Goal: Task Accomplishment & Management: Use online tool/utility

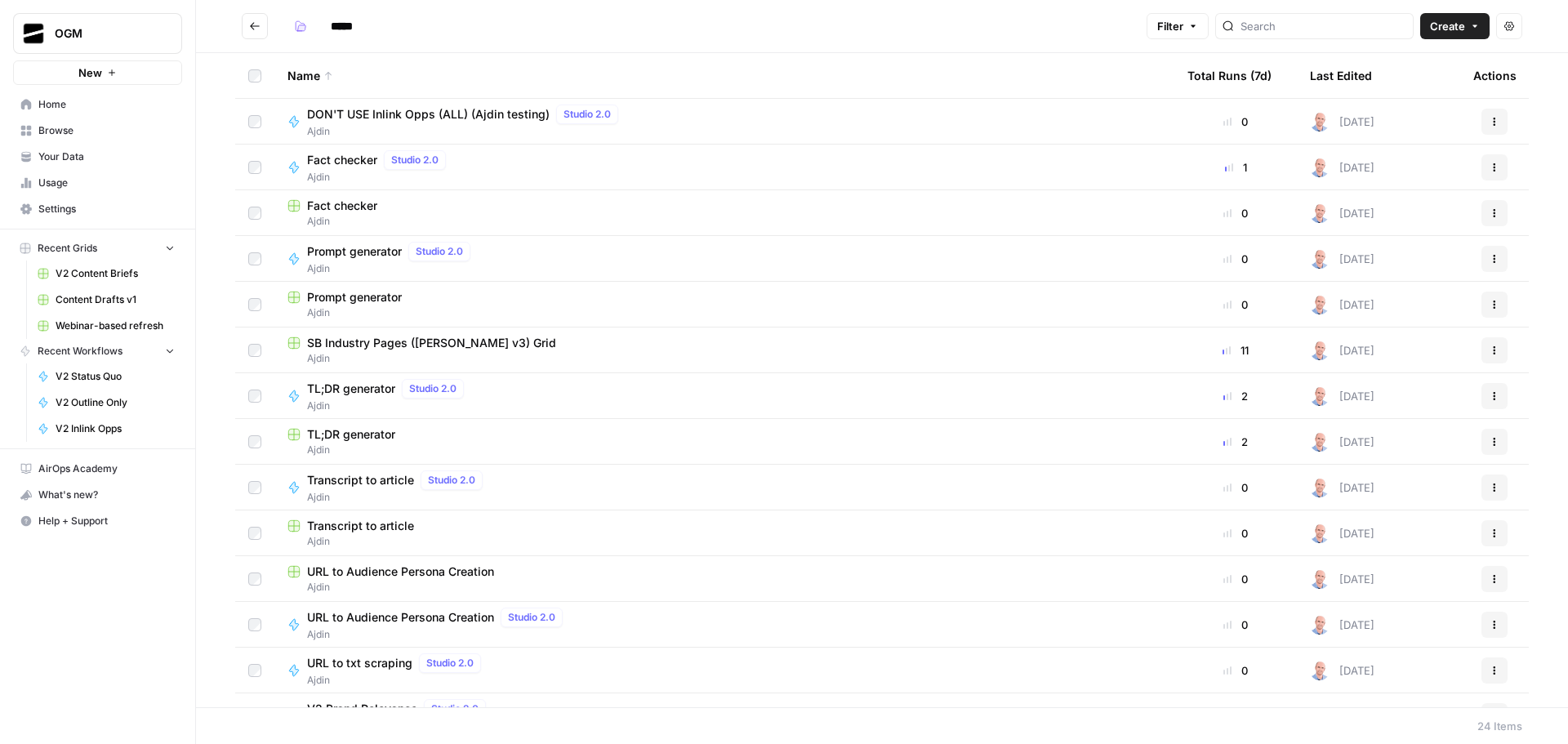
click at [89, 157] on span "Your Data" at bounding box center [106, 156] width 136 height 14
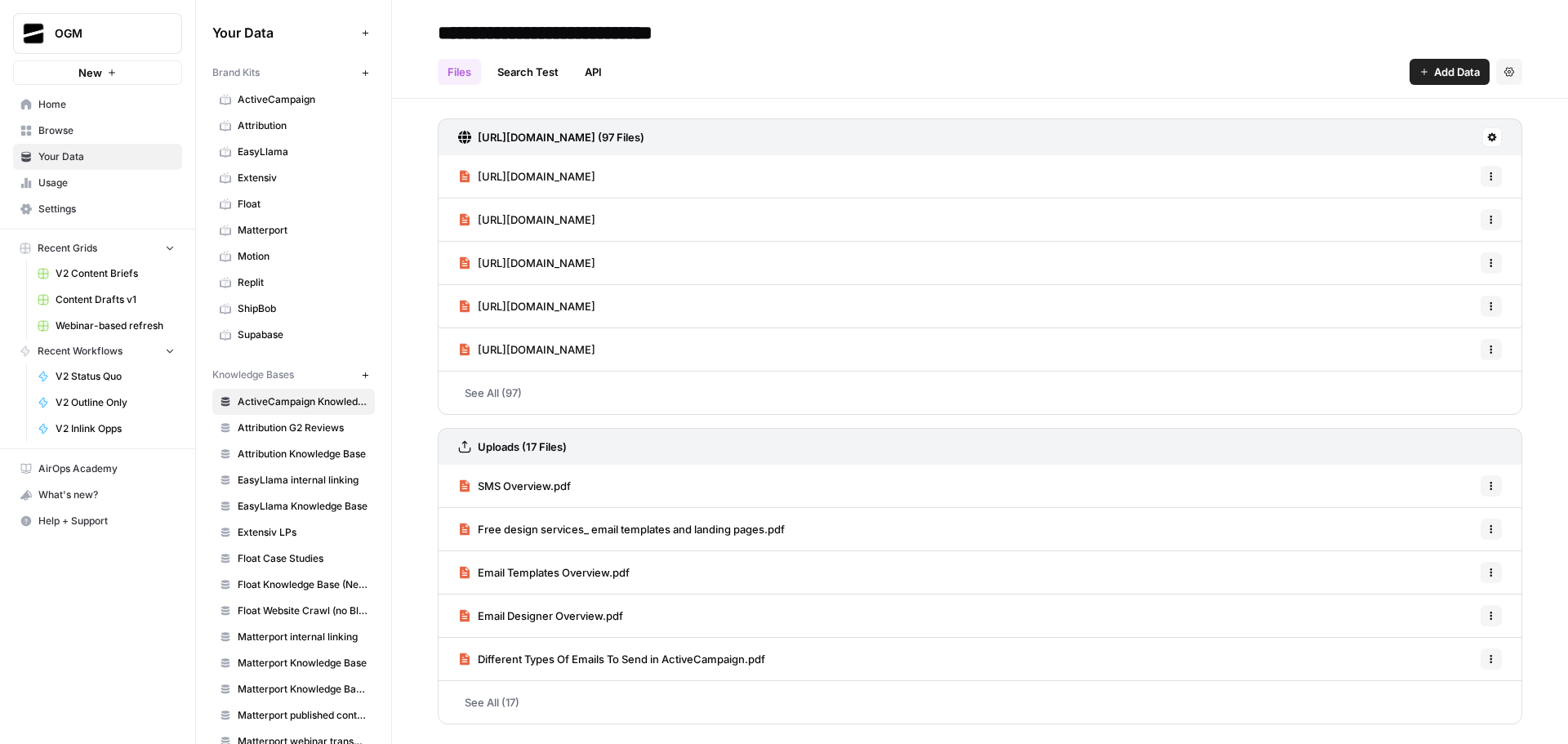
scroll to position [292, 0]
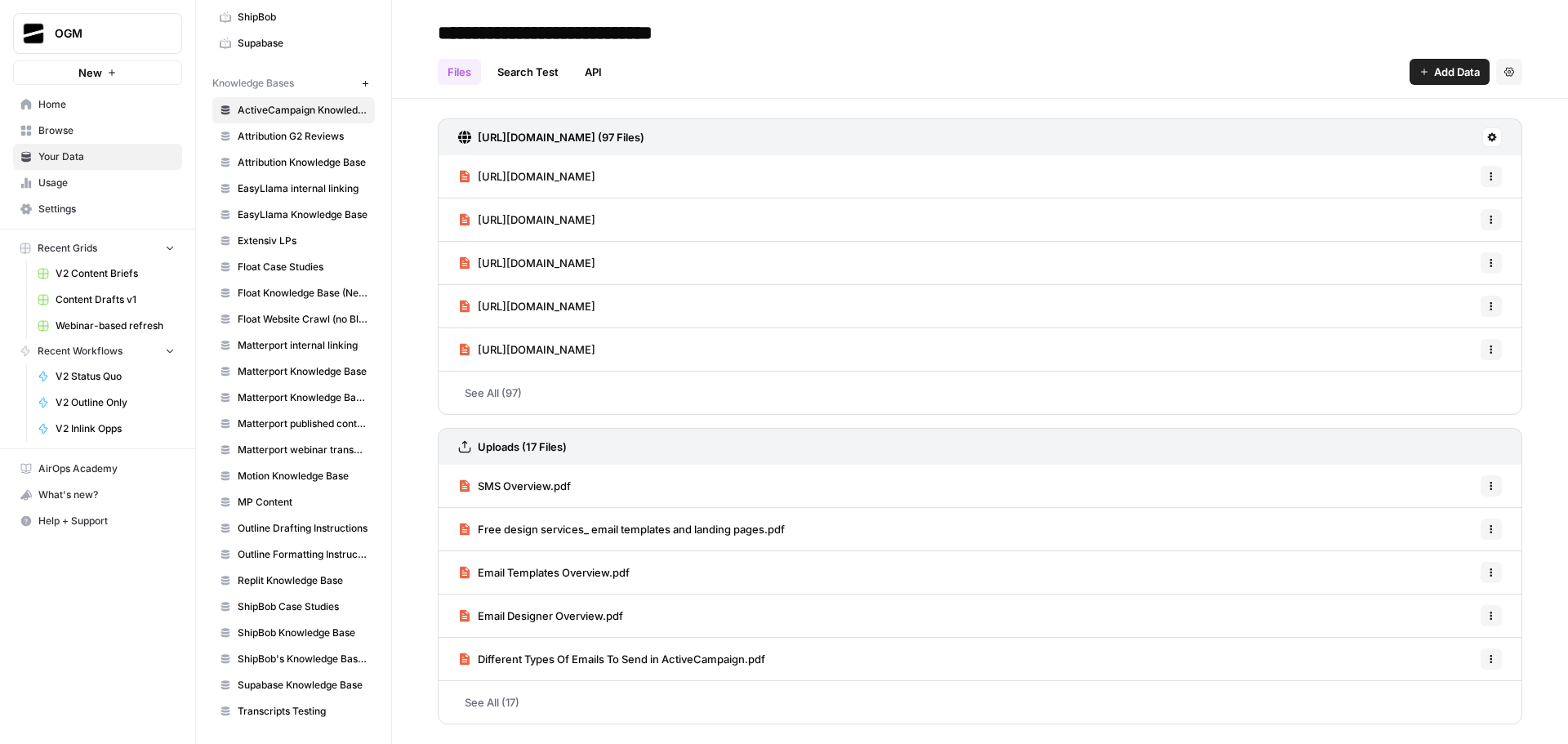
click at [300, 706] on span "Transcripts Testing" at bounding box center [303, 711] width 129 height 14
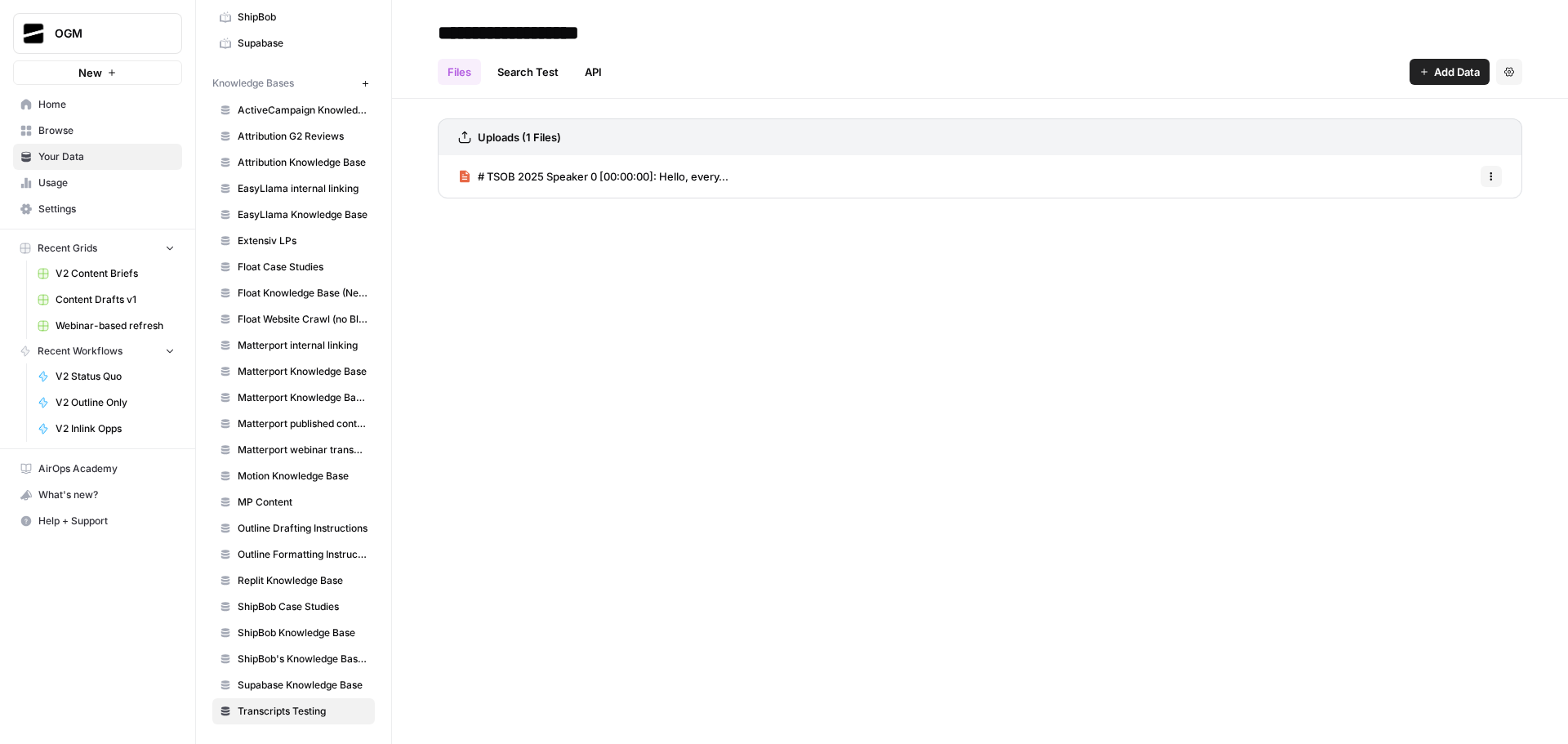
click at [694, 178] on span "# TSOB 2025 Speaker 0 [00:00:00]: Hello, every..." at bounding box center [603, 176] width 250 height 16
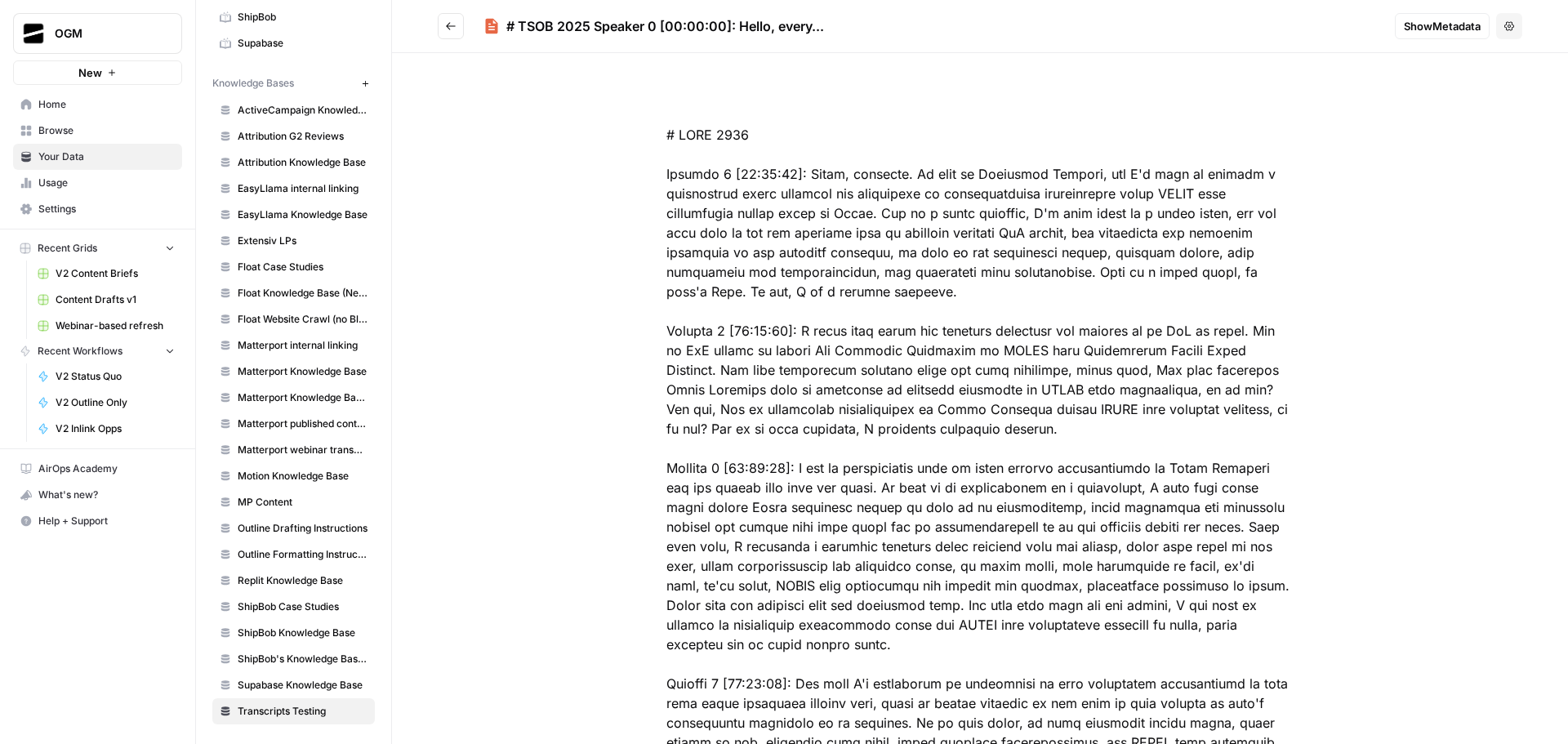
click at [454, 25] on icon "Go back" at bounding box center [451, 26] width 11 height 11
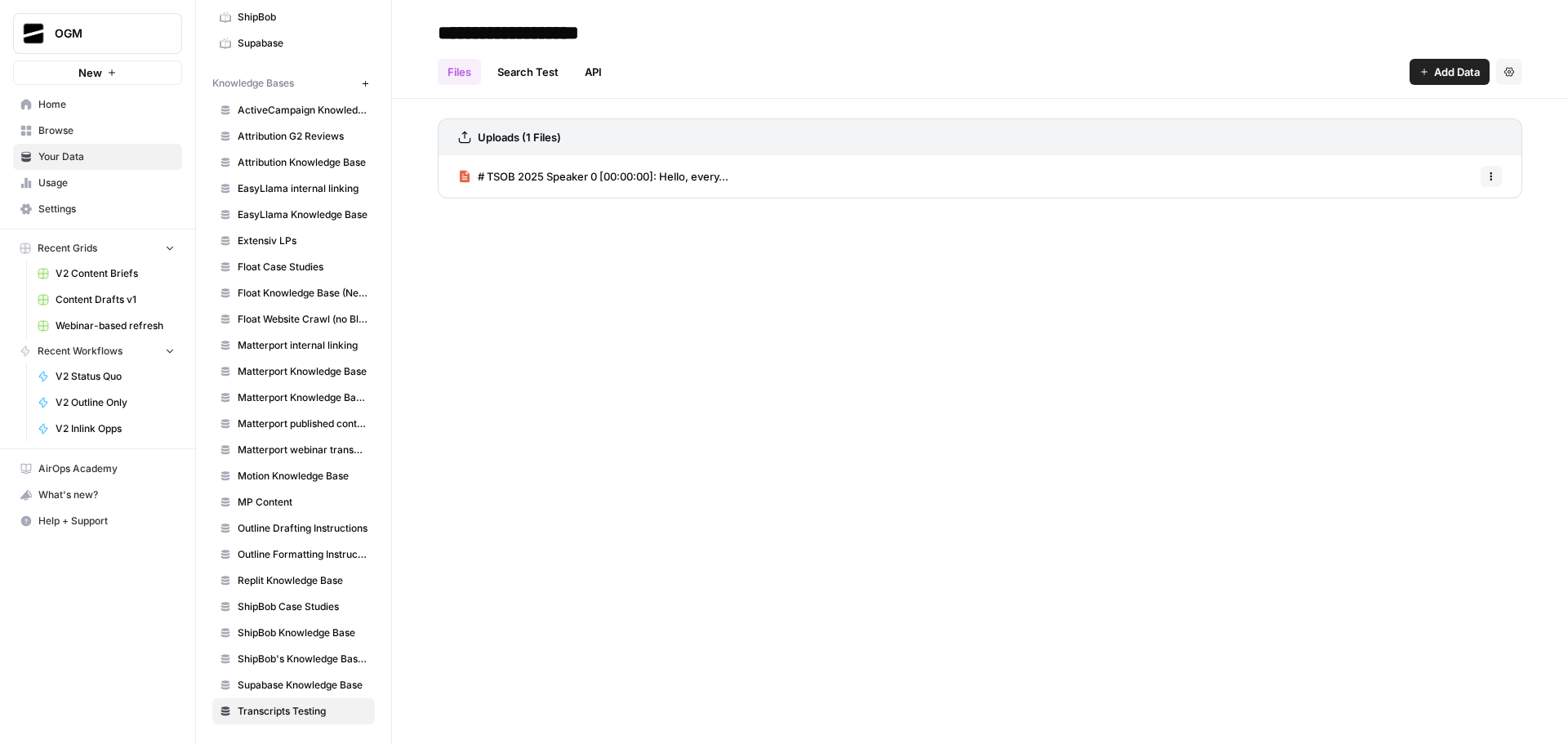
click at [1508, 72] on icon "button" at bounding box center [1509, 70] width 10 height 9
click at [1452, 110] on span "Delete Knowledge Base" at bounding box center [1441, 110] width 121 height 16
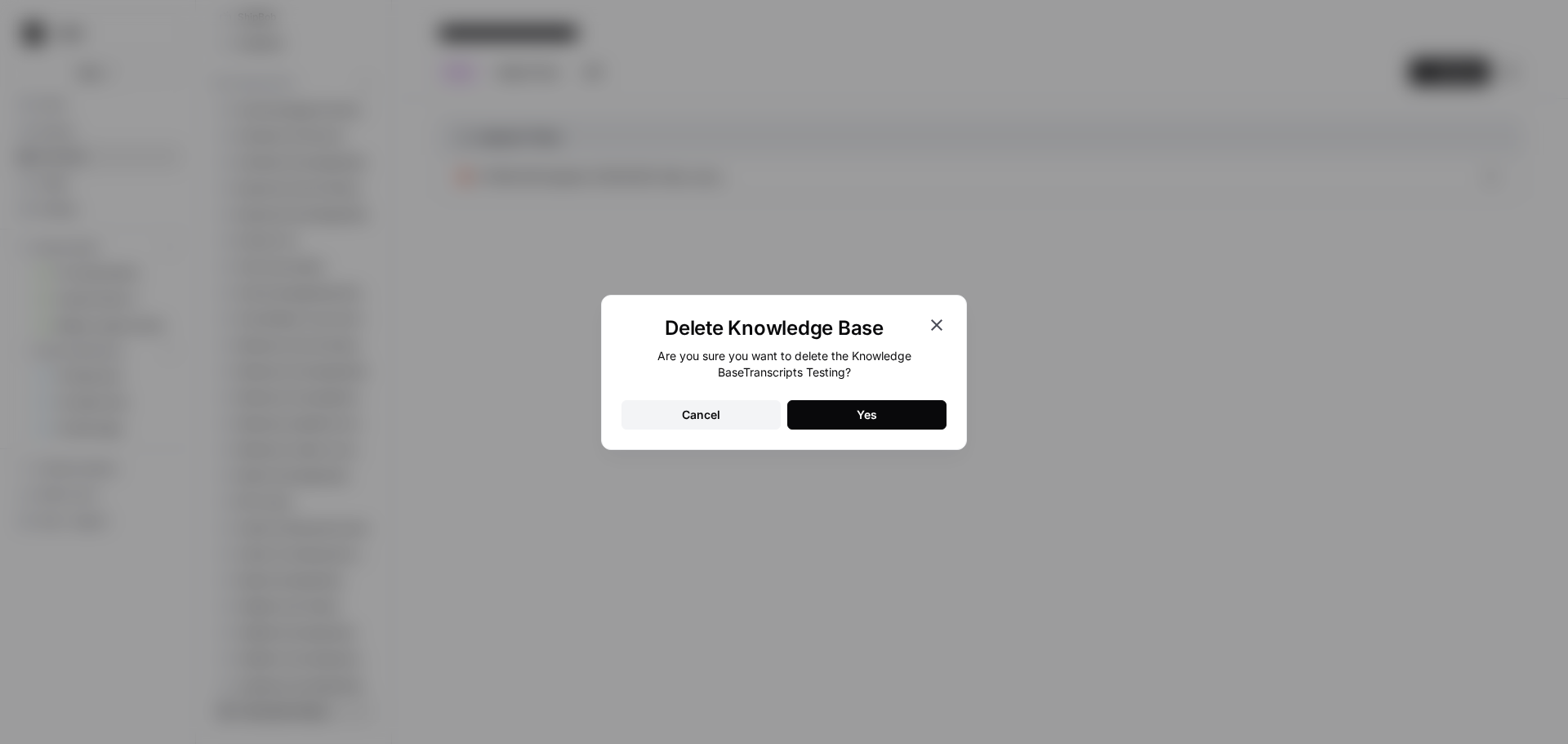
click at [896, 407] on button "Yes" at bounding box center [866, 414] width 159 height 30
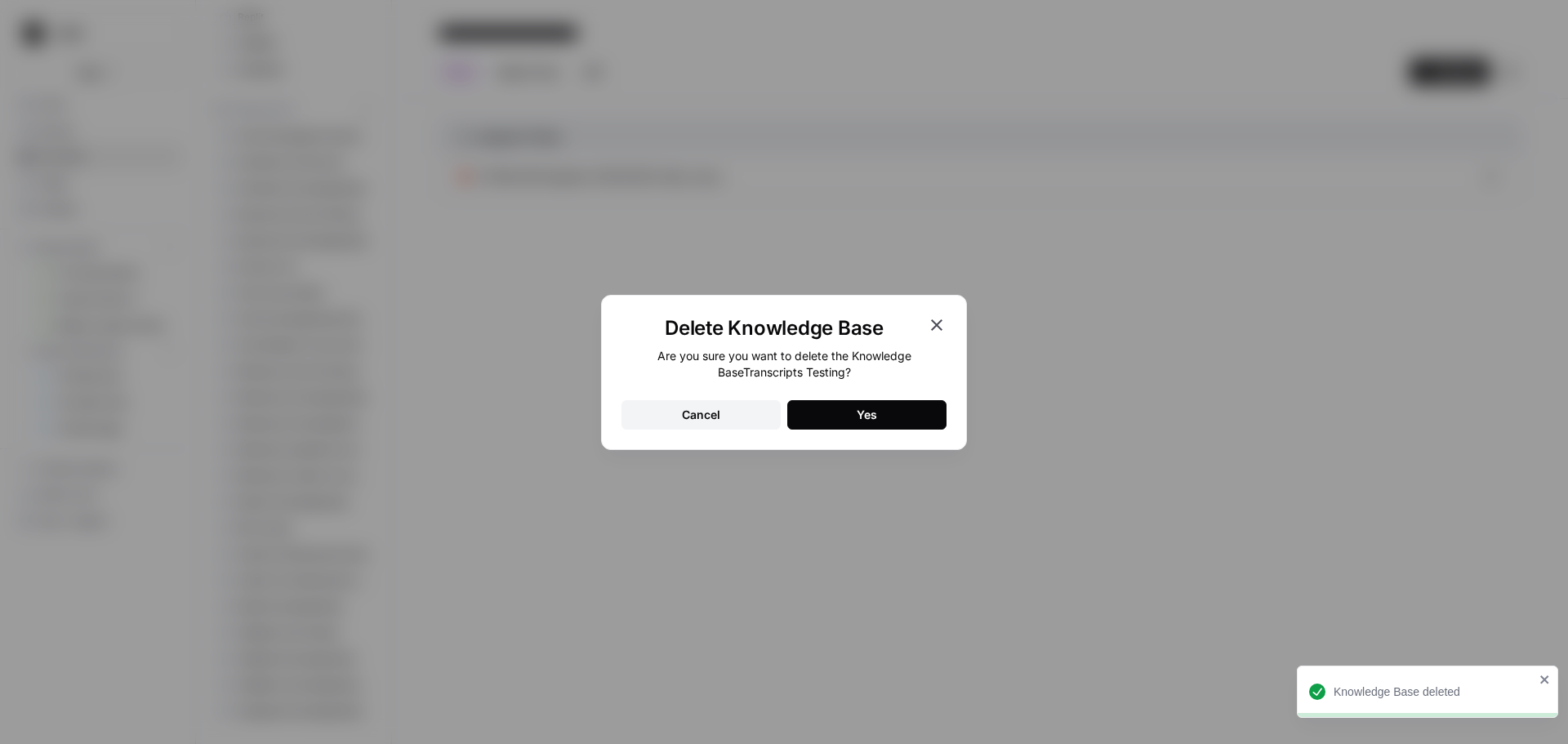
scroll to position [266, 0]
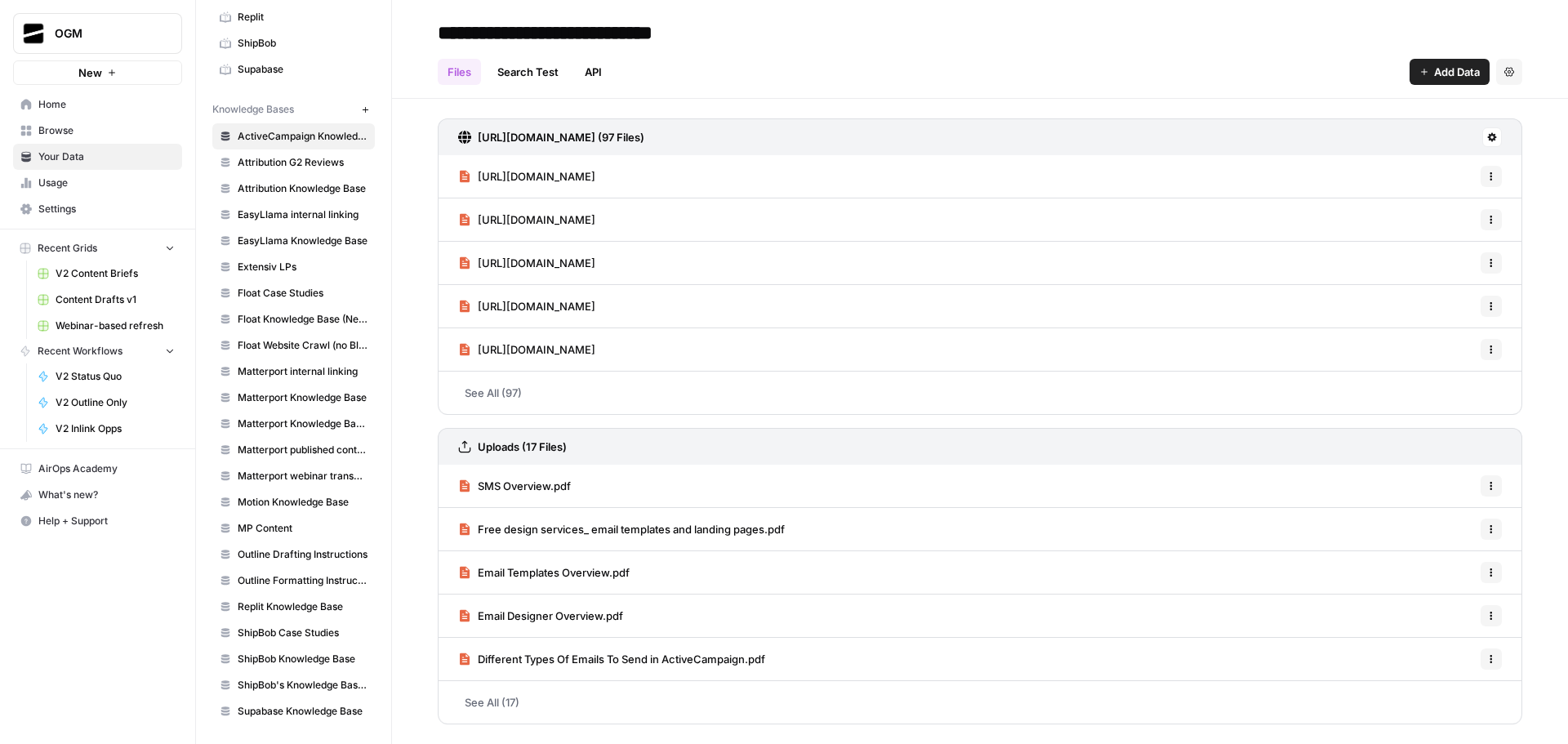
click at [292, 586] on span "Outline Formatting Instructions" at bounding box center [303, 580] width 129 height 14
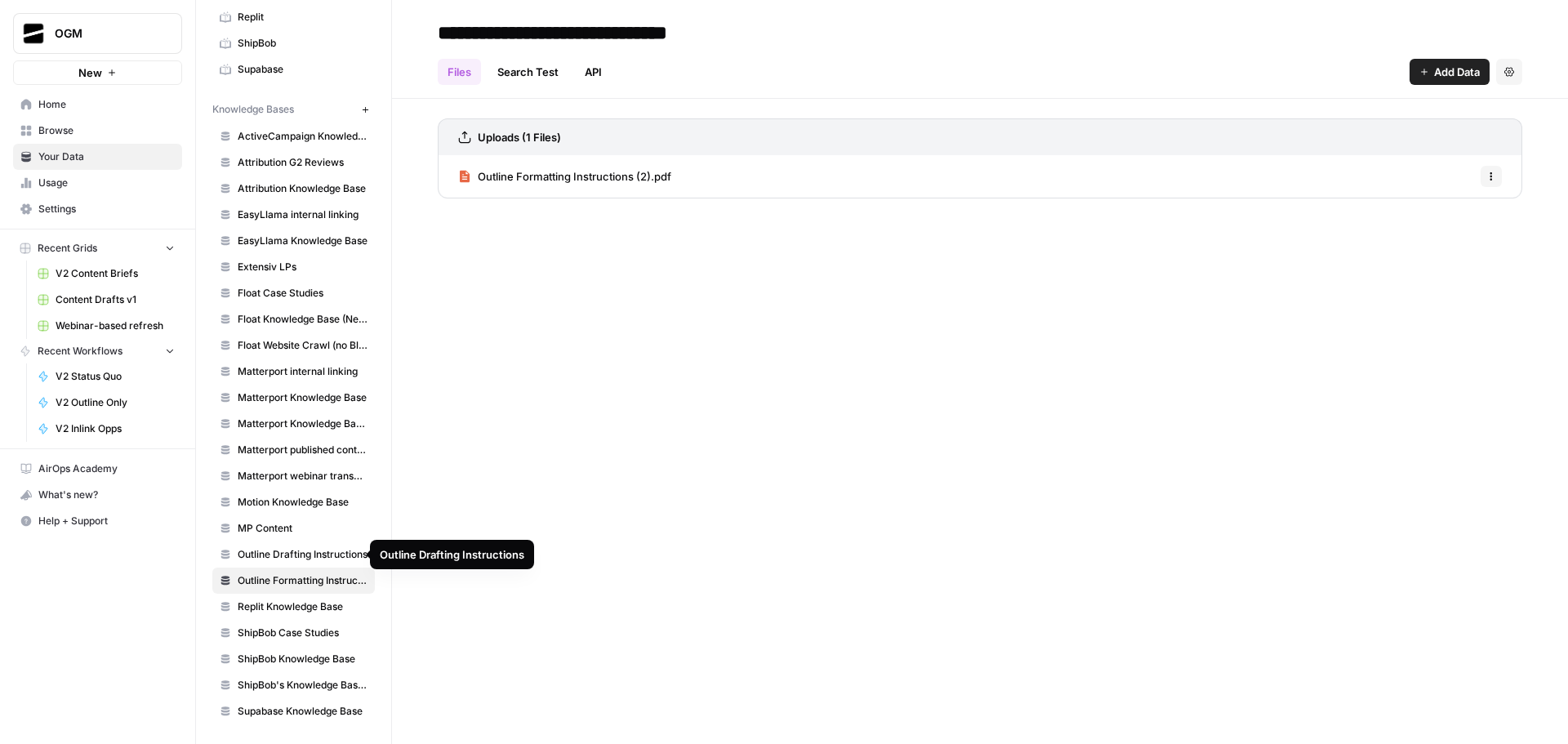
click at [298, 560] on span "Outline Drafting Instructions" at bounding box center [303, 554] width 129 height 14
click at [583, 178] on span "Outline drafting instructions.pdf" at bounding box center [558, 176] width 160 height 16
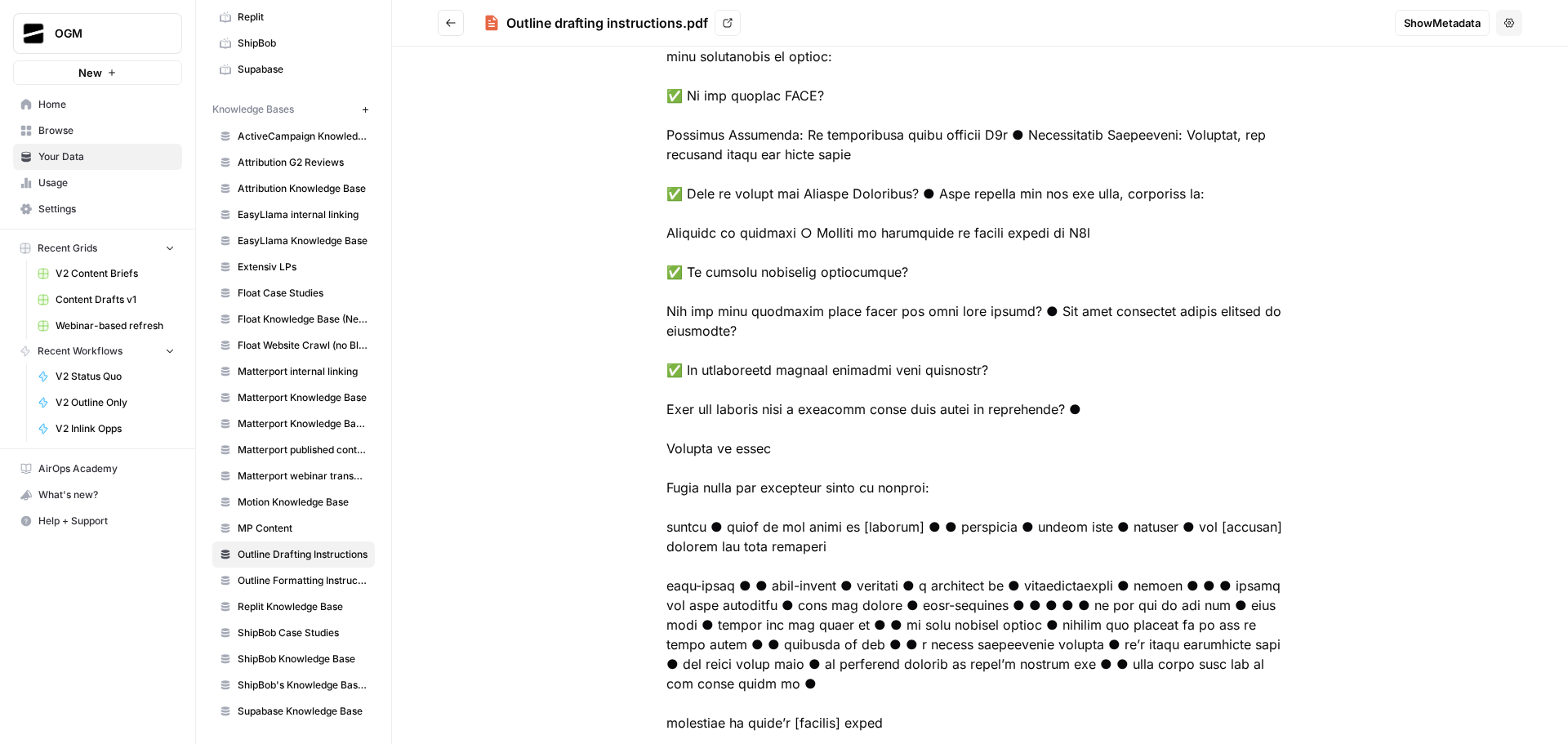
scroll to position [4061, 0]
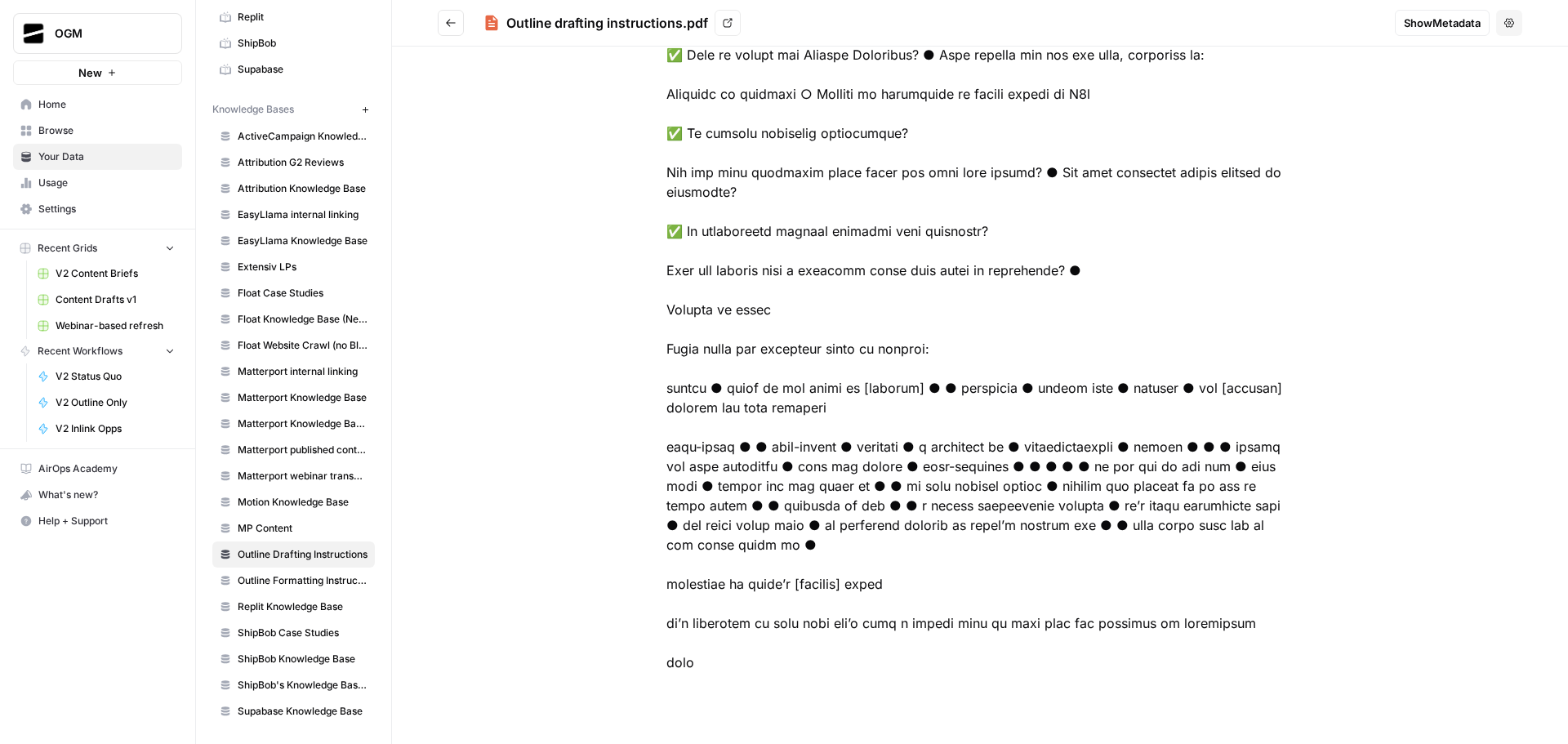
click at [280, 578] on span "Outline Formatting Instructions" at bounding box center [303, 580] width 129 height 14
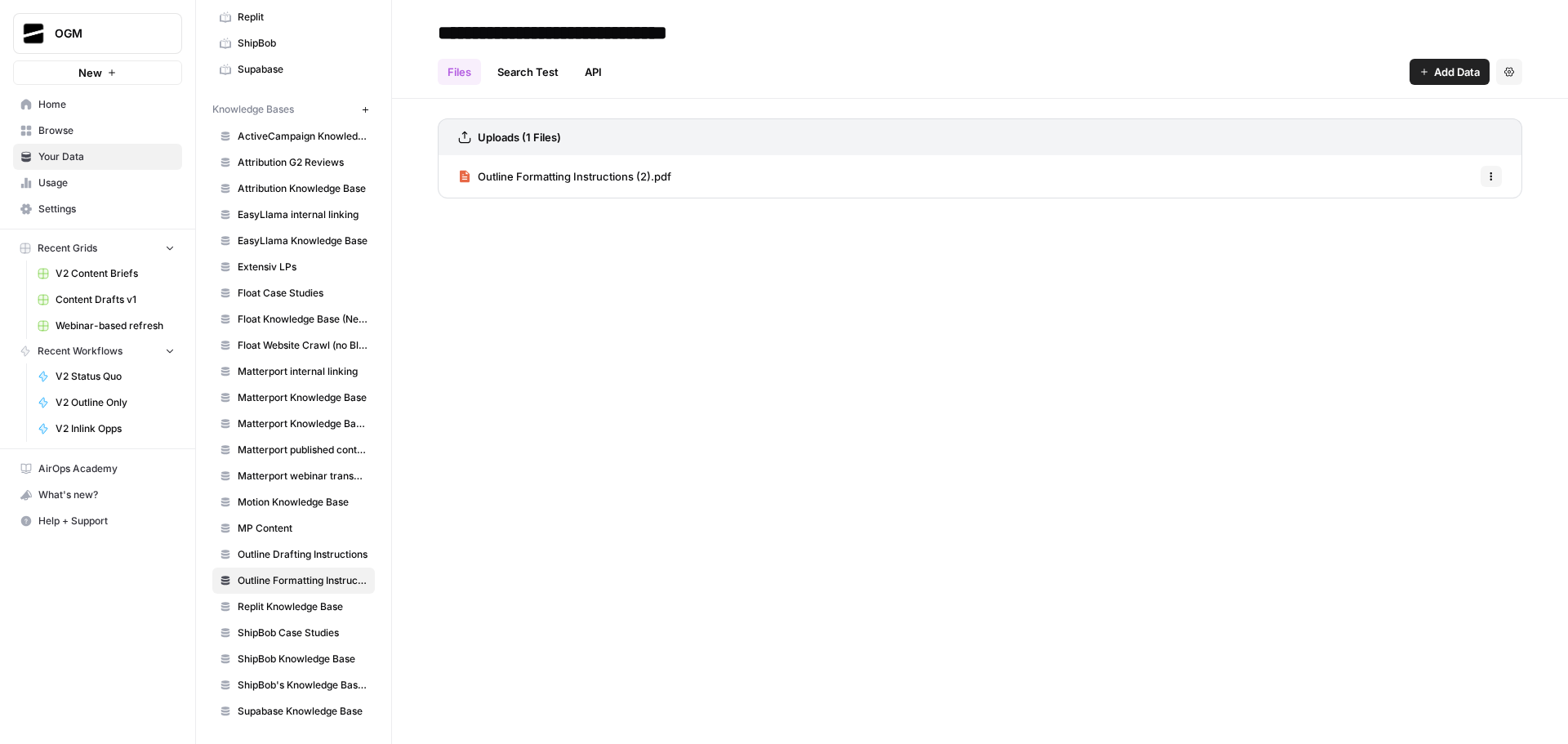
click at [638, 175] on span "Outline Formatting Instructions (2).pdf" at bounding box center [574, 176] width 193 height 16
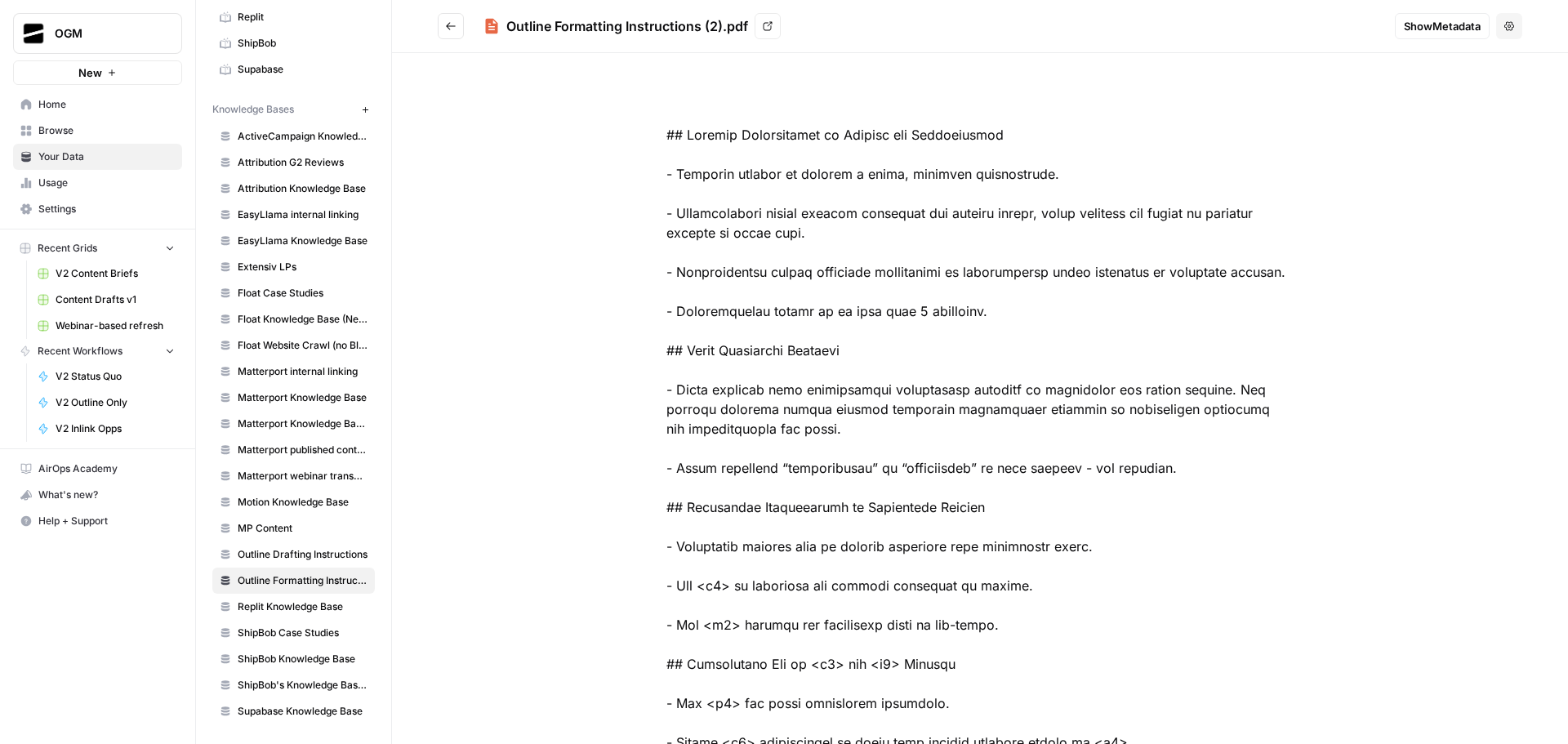
click at [458, 20] on button "Go back" at bounding box center [450, 26] width 26 height 26
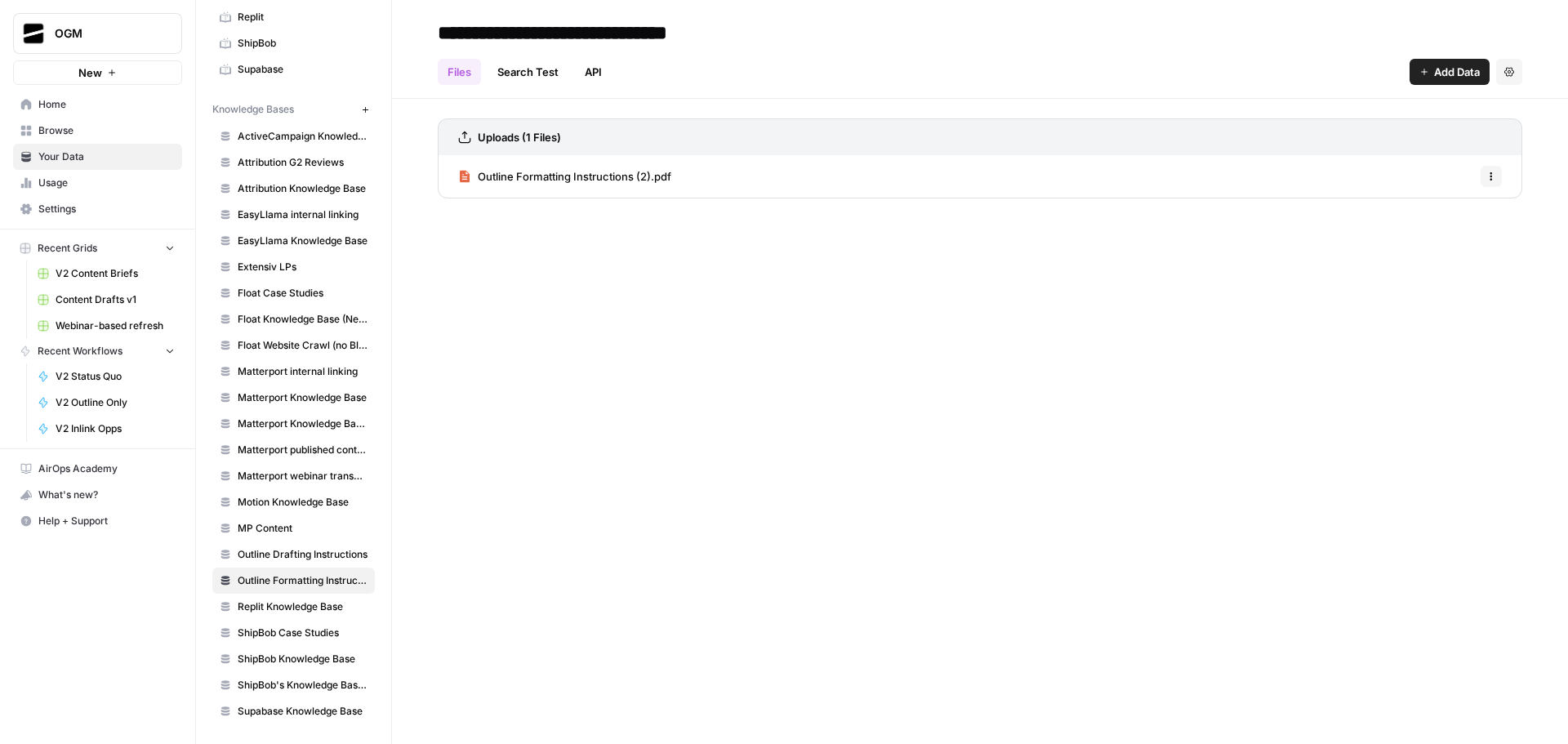
click at [297, 554] on span "Outline Drafting Instructions" at bounding box center [303, 554] width 129 height 14
click at [547, 31] on input "**********" at bounding box center [572, 32] width 282 height 32
click at [704, 37] on input "**********" at bounding box center [572, 32] width 282 height 32
type input "**********"
click at [686, 376] on div "**********" at bounding box center [980, 372] width 1176 height 744
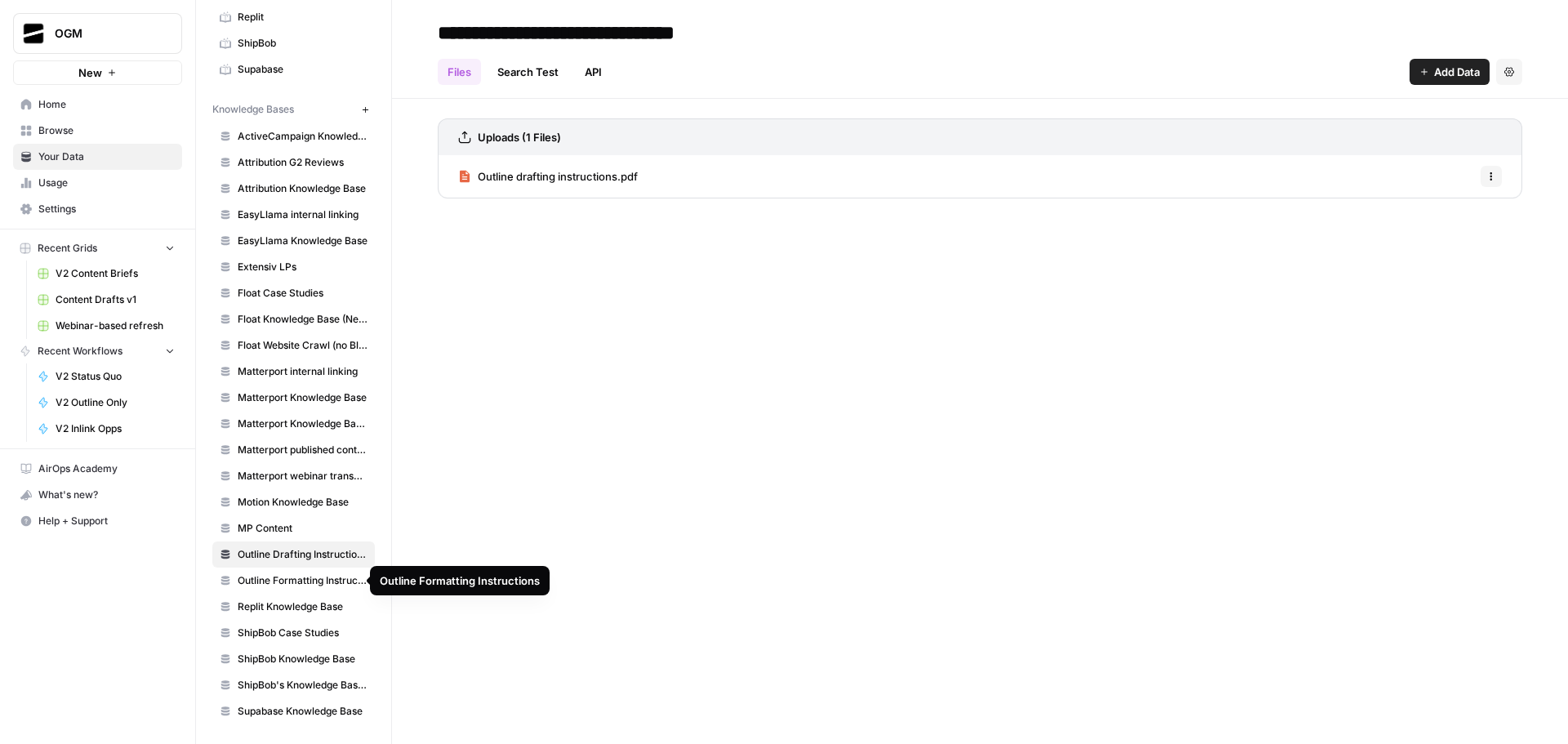
click at [302, 581] on span "Outline Formatting Instructions" at bounding box center [303, 580] width 129 height 14
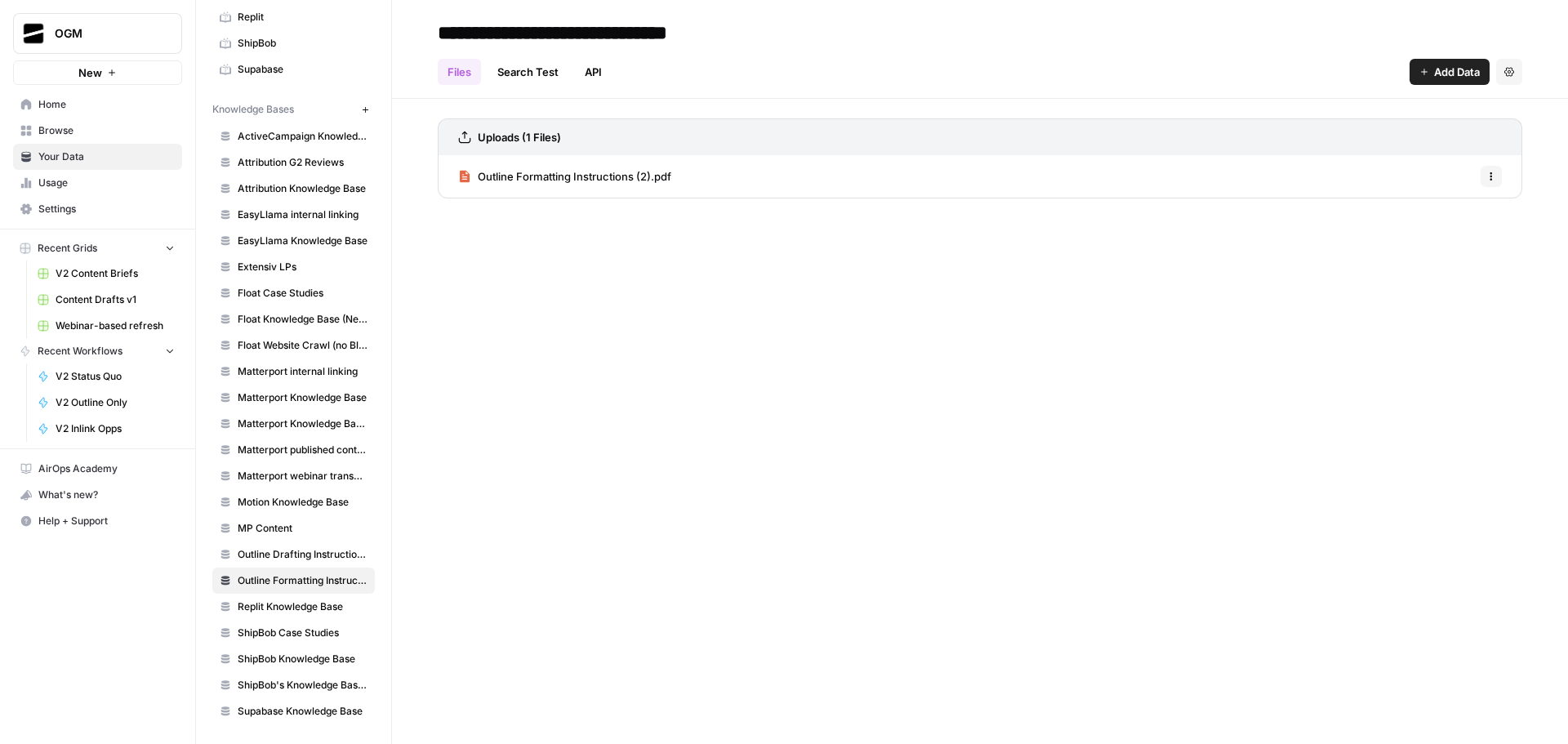
click at [558, 178] on span "Outline Formatting Instructions (2).pdf" at bounding box center [574, 176] width 193 height 16
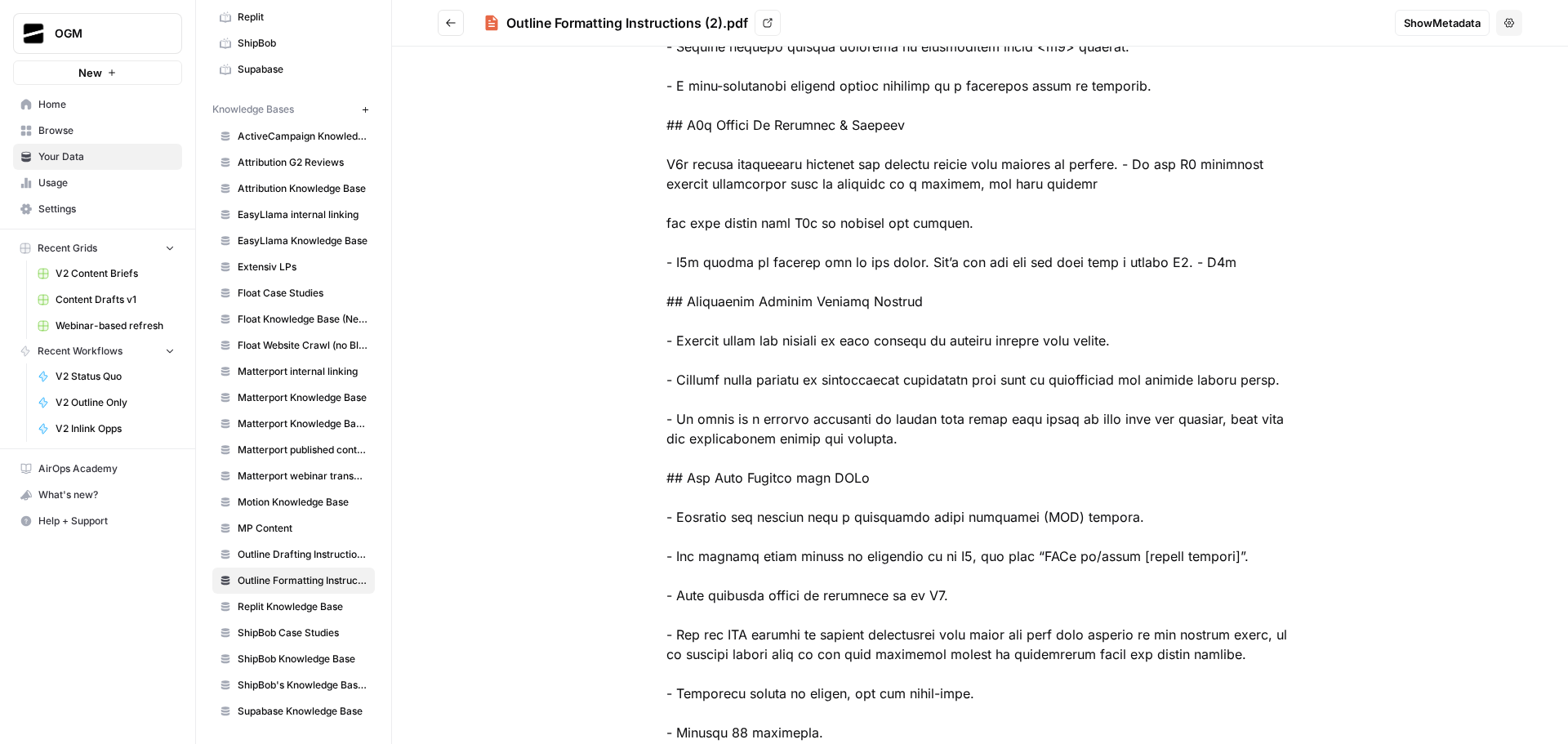
scroll to position [1336, 0]
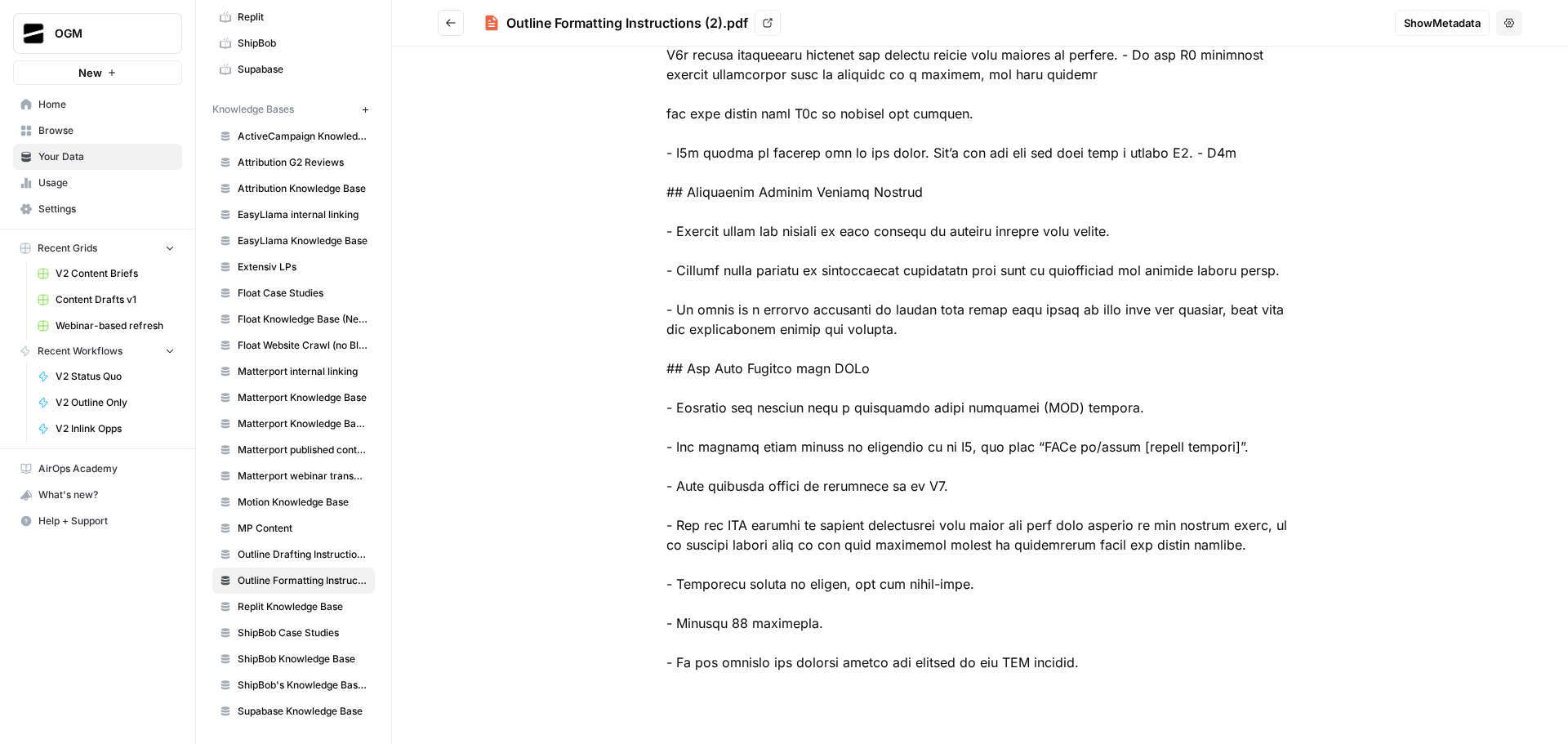
click at [290, 550] on span "Outline Drafting Instructions V2" at bounding box center [303, 554] width 129 height 14
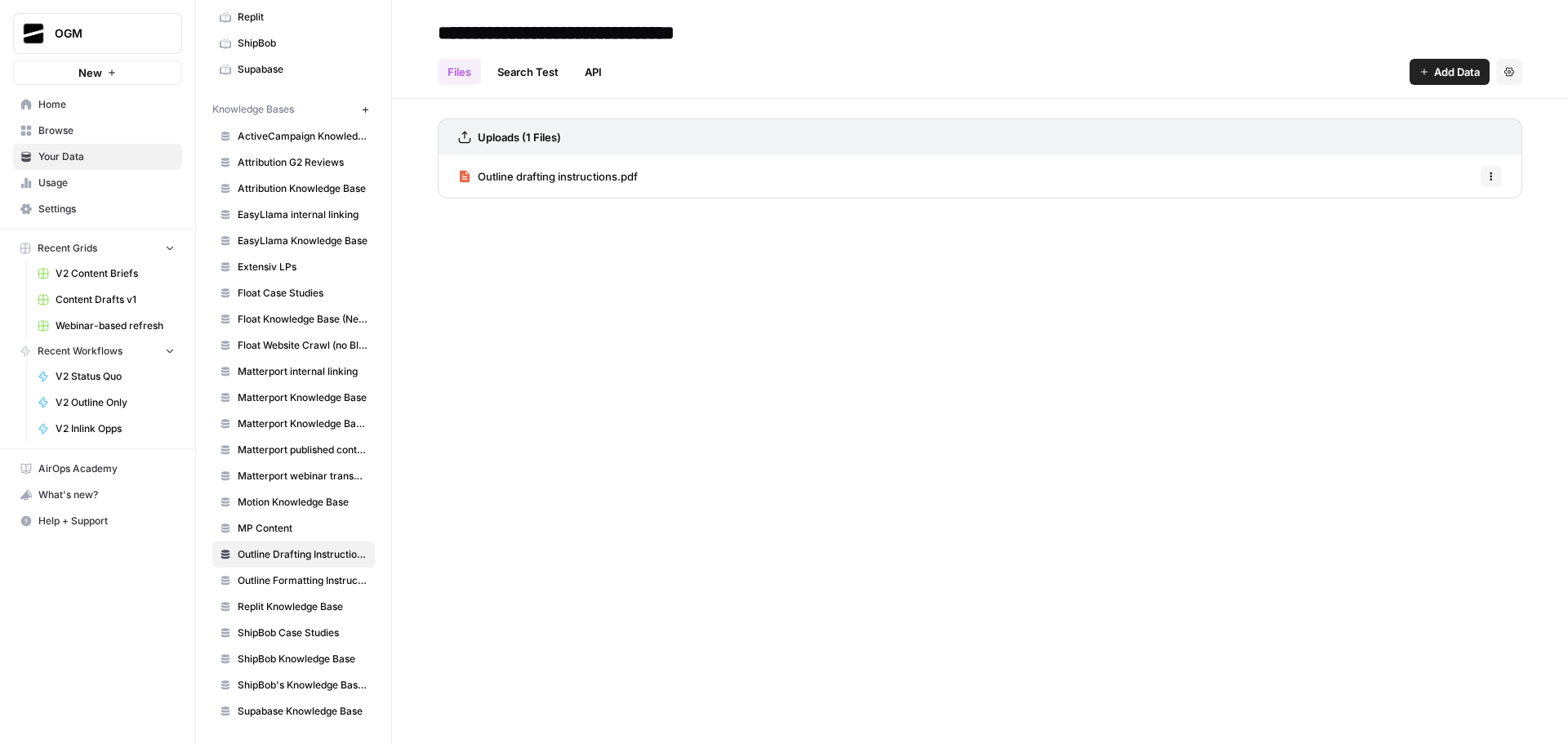
click at [599, 176] on span "Outline drafting instructions.pdf" at bounding box center [558, 176] width 160 height 16
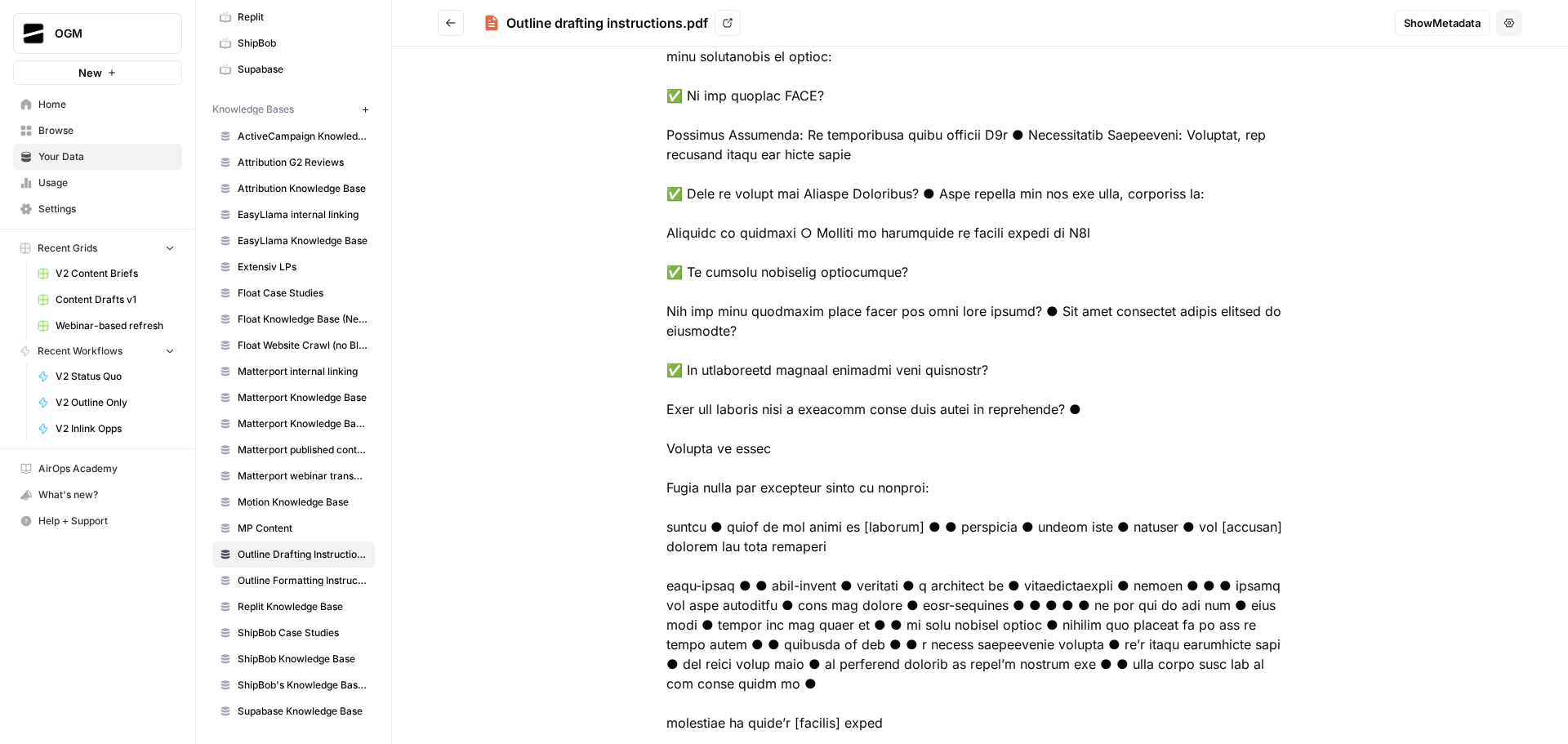
scroll to position [4061, 0]
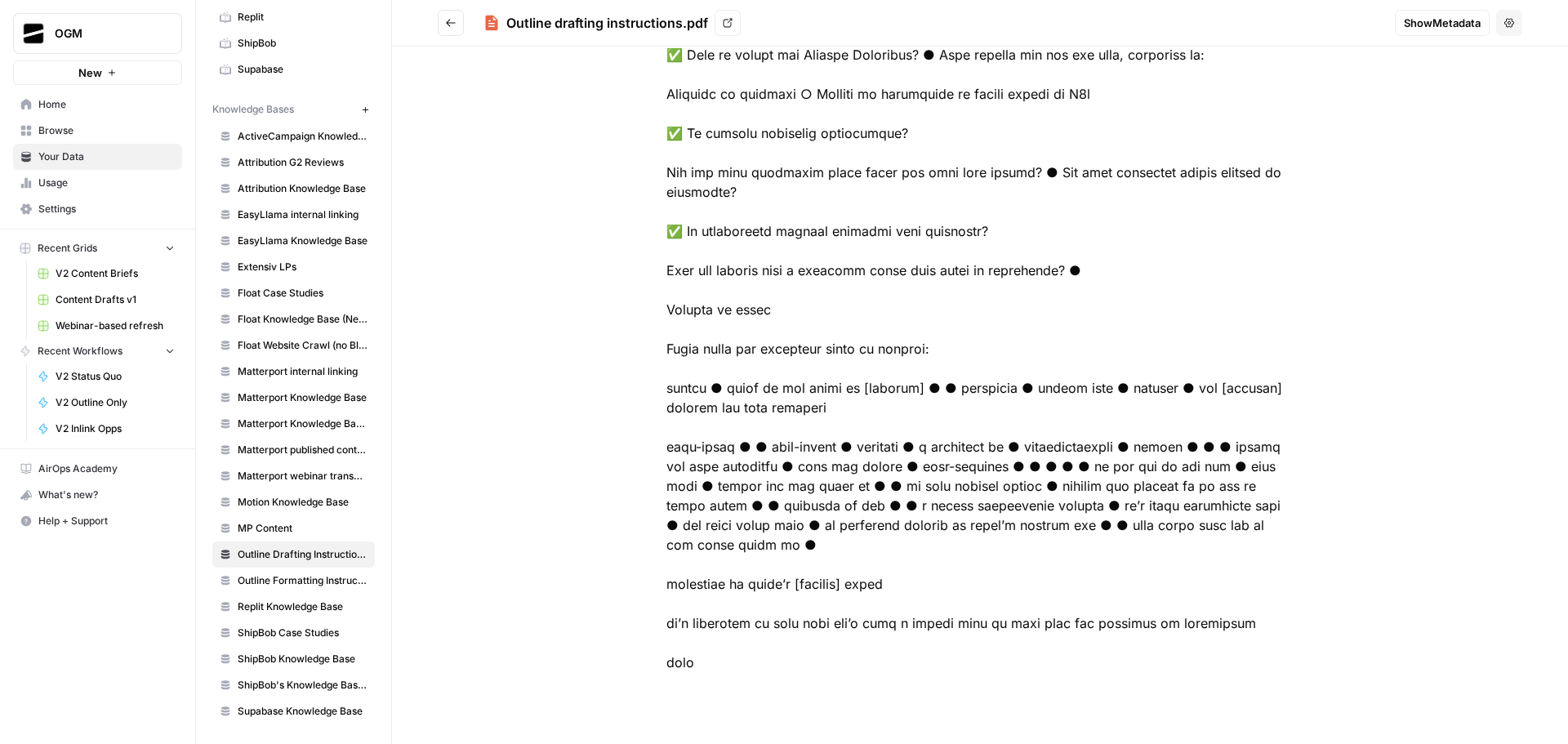
click at [261, 551] on span "Outline Drafting Instructions V2" at bounding box center [303, 554] width 129 height 14
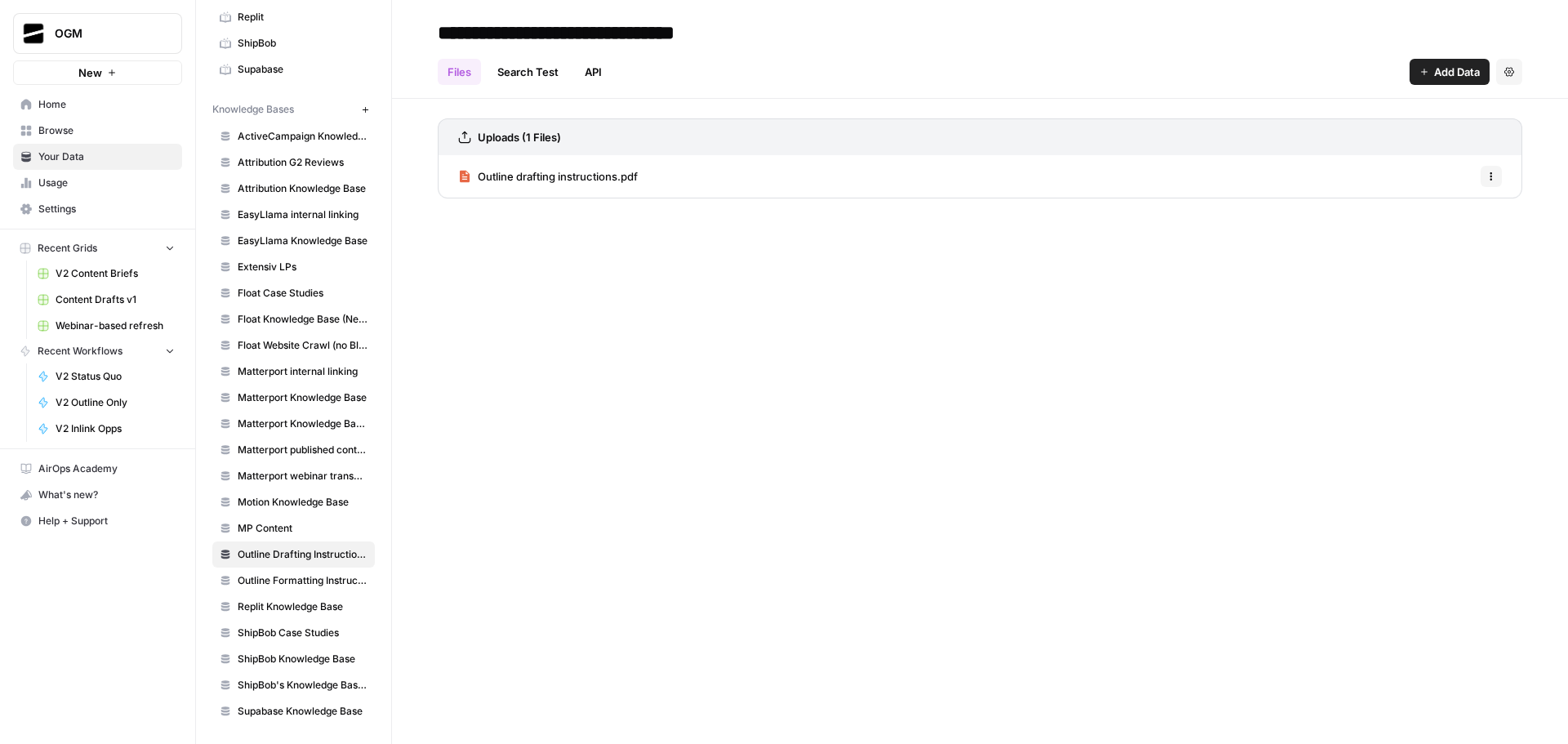
click at [279, 530] on span "MP Content" at bounding box center [303, 528] width 129 height 14
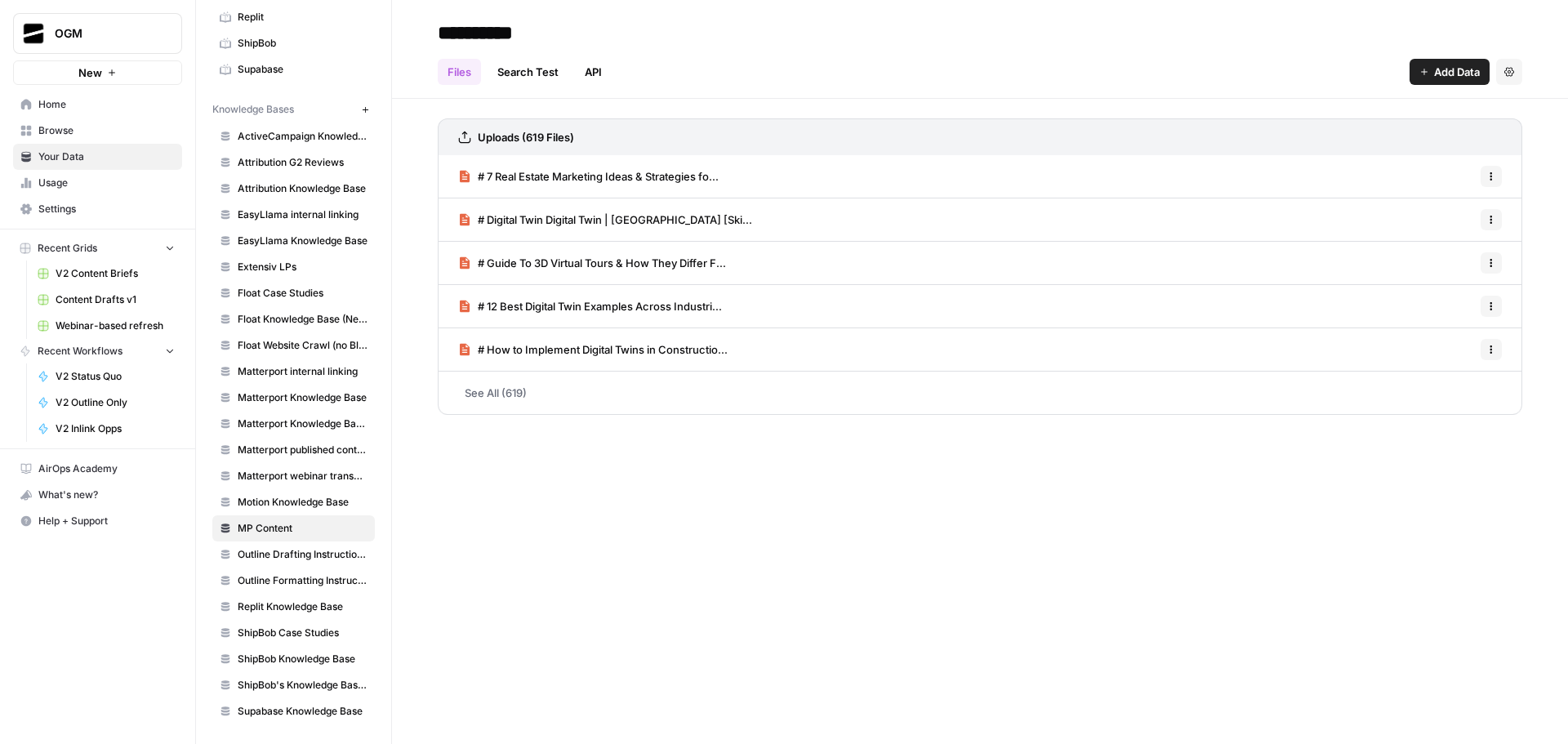
click at [537, 393] on link "See All (619)" at bounding box center [980, 392] width 1084 height 43
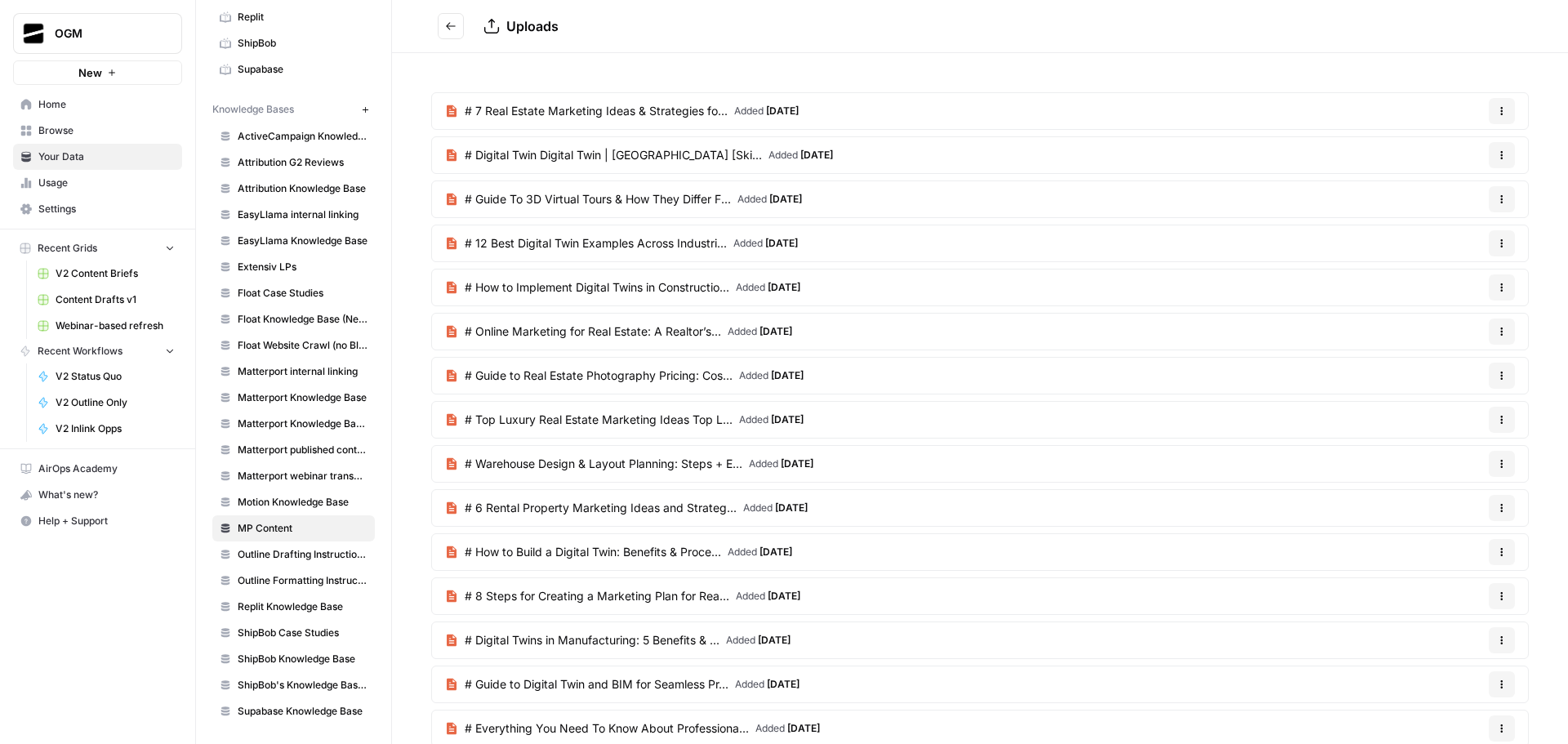
click at [446, 26] on icon "Go back" at bounding box center [451, 26] width 11 height 11
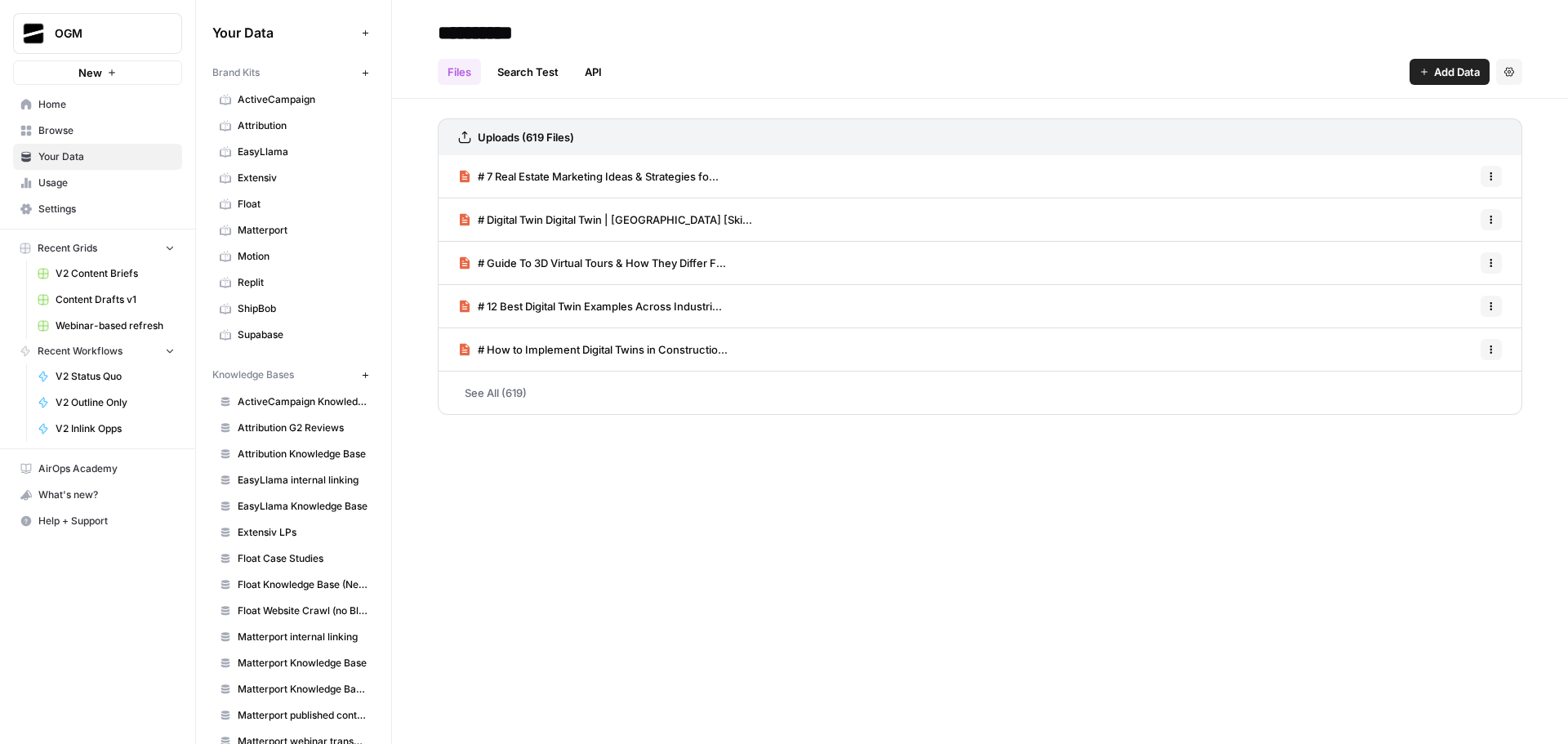
click at [97, 71] on span "New" at bounding box center [89, 72] width 24 height 16
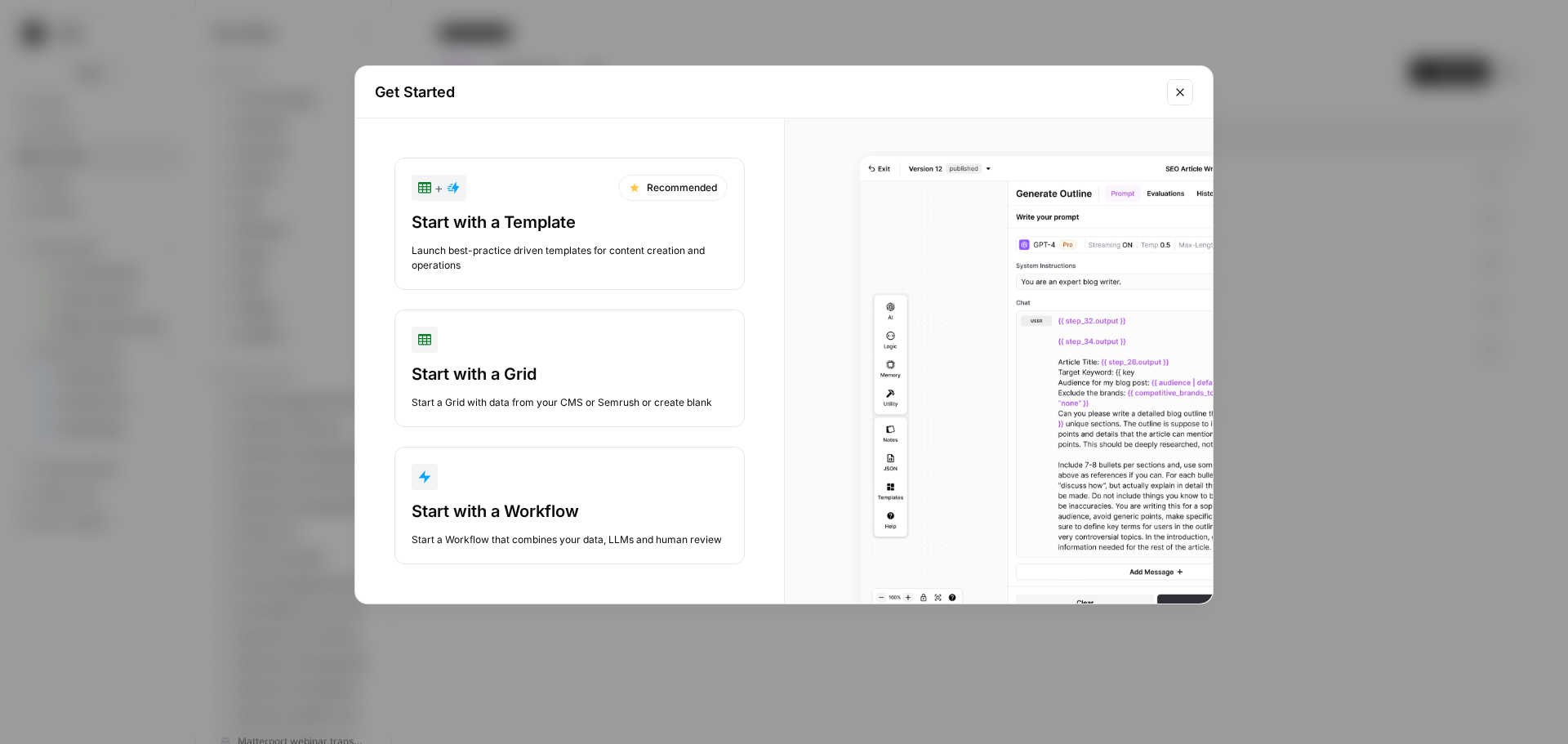
click at [563, 521] on div "Start with a Workflow" at bounding box center [569, 512] width 316 height 23
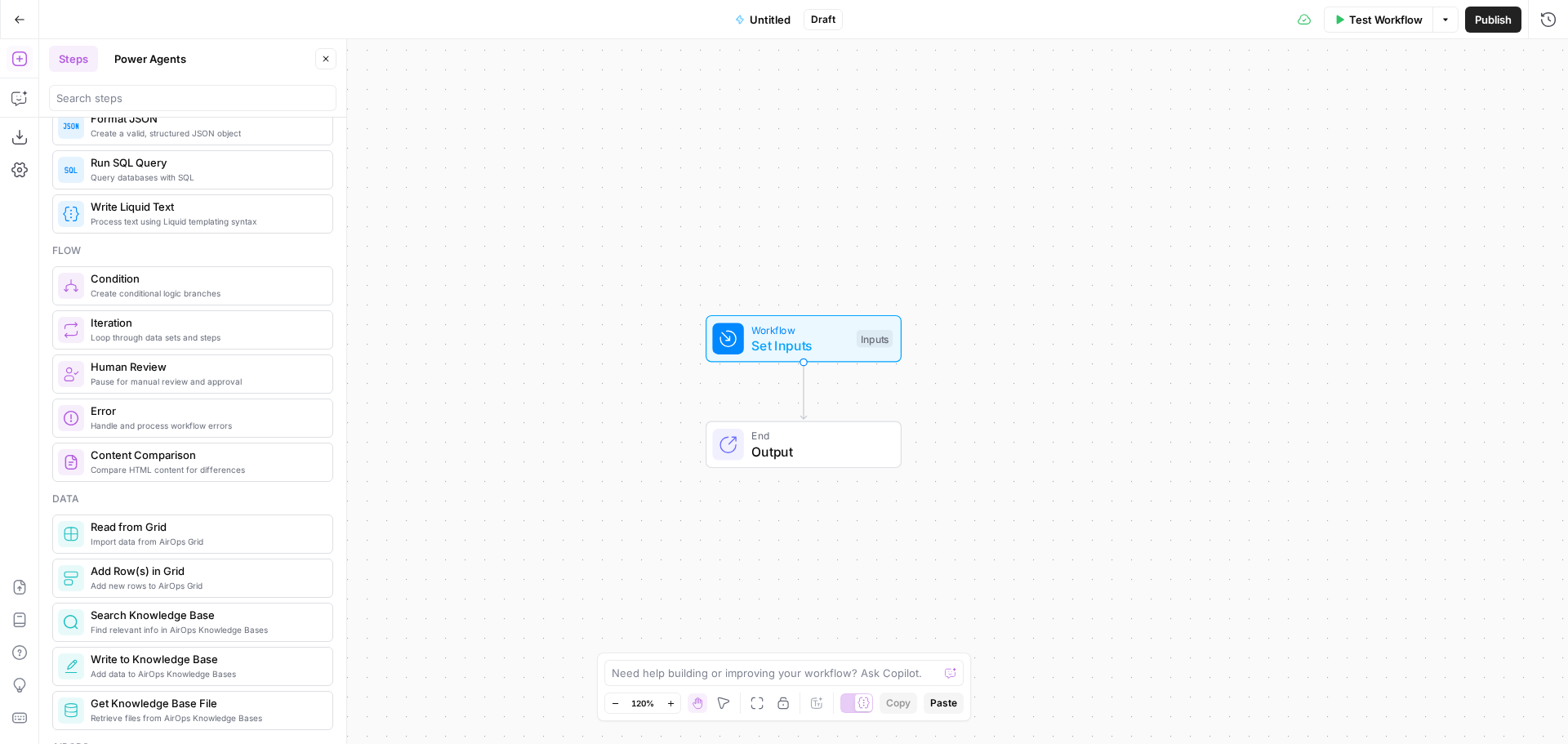
scroll to position [491, 0]
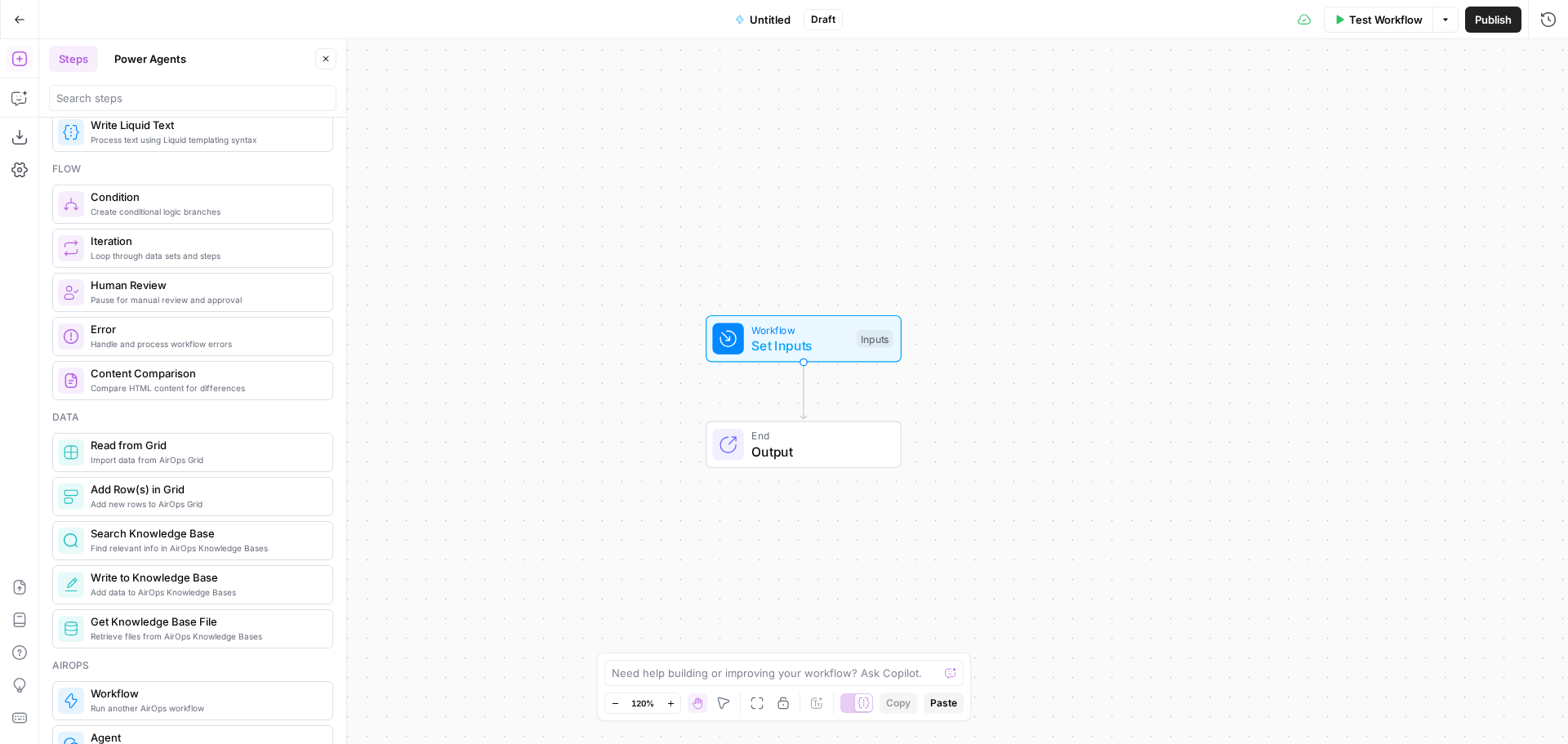
click at [185, 546] on span "Find relevant info in AirOps Knowledge Bases" at bounding box center [205, 549] width 228 height 13
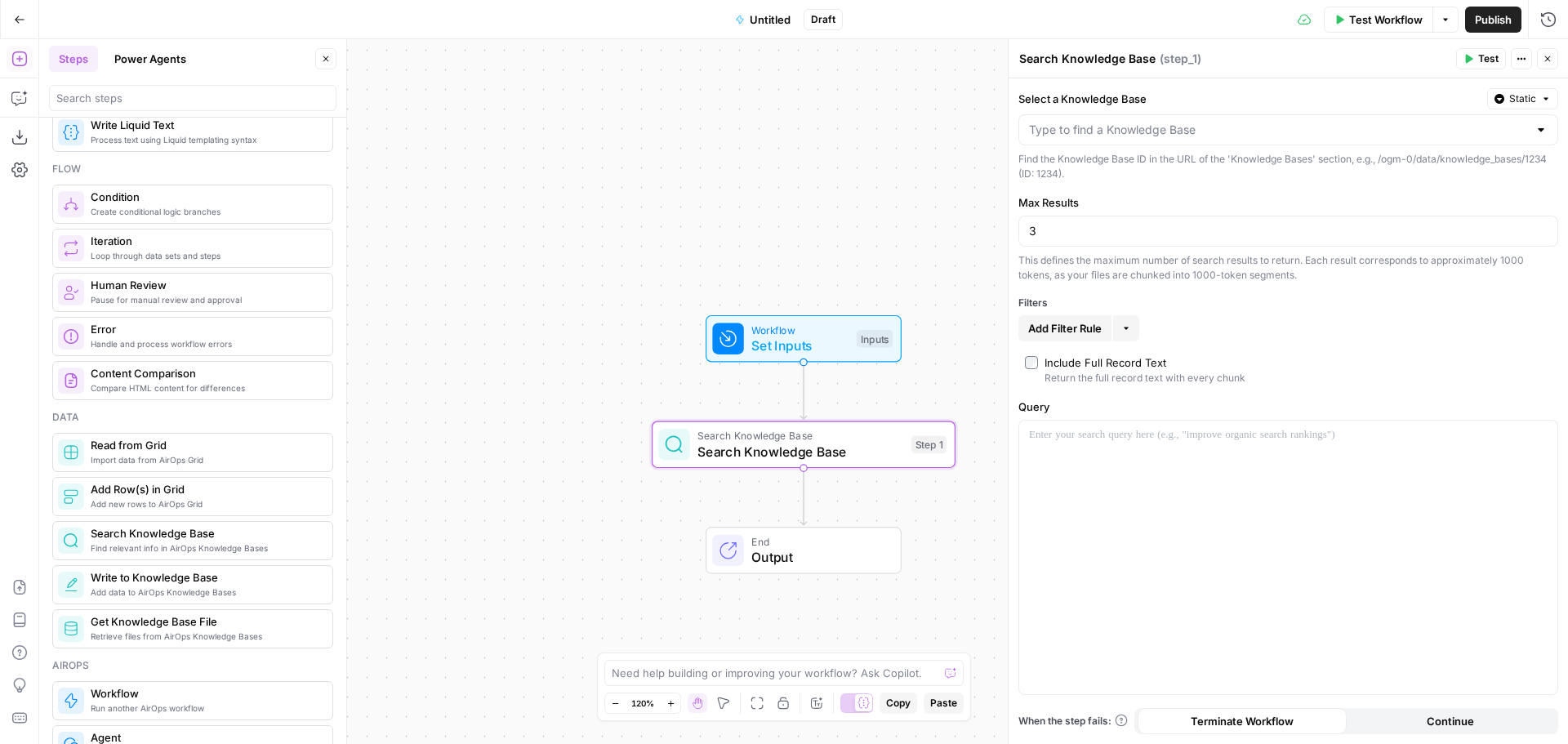
click at [261, 634] on span "Retrieve files from AirOps Knowledge Bases" at bounding box center [205, 636] width 228 height 13
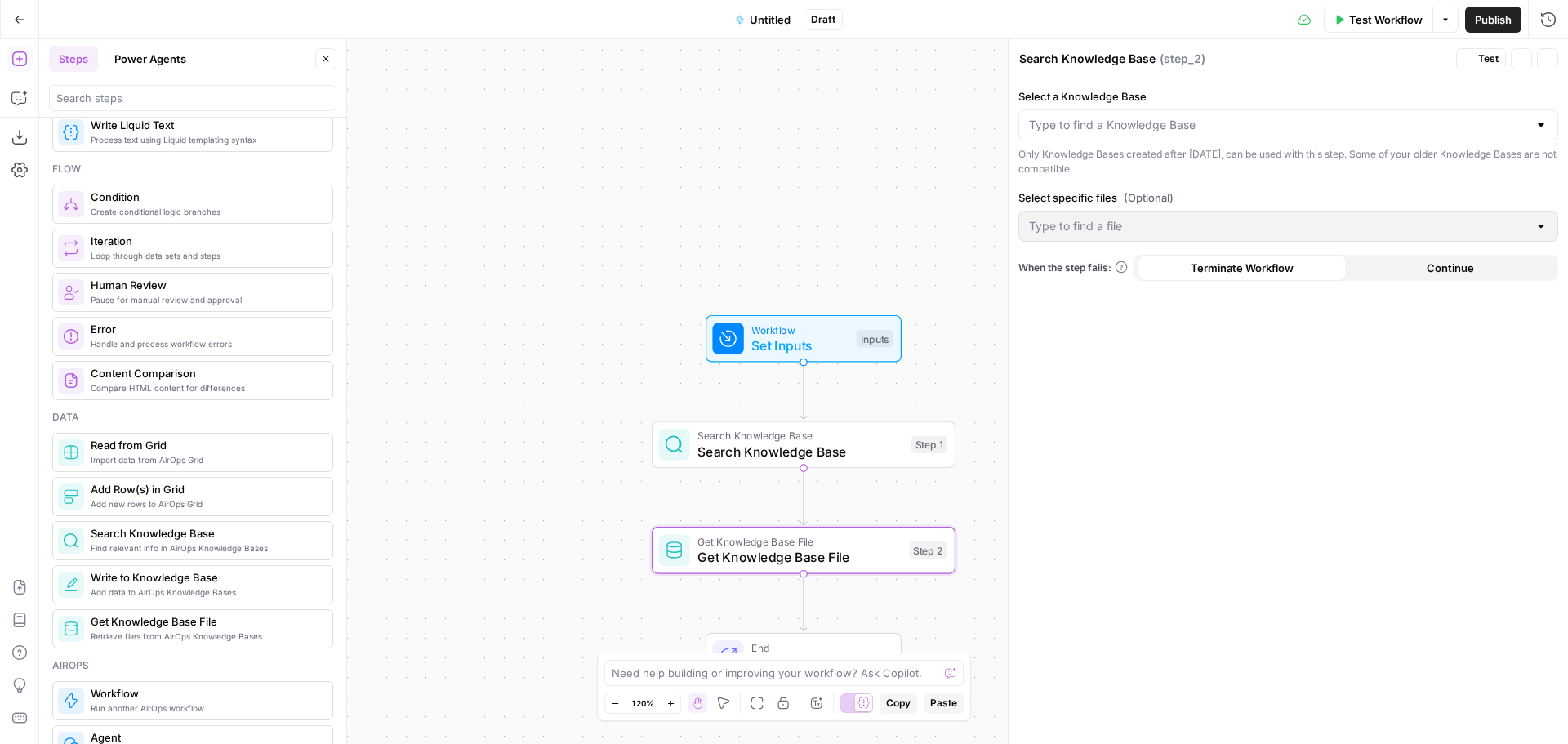
type textarea "Get Knowledge Base File"
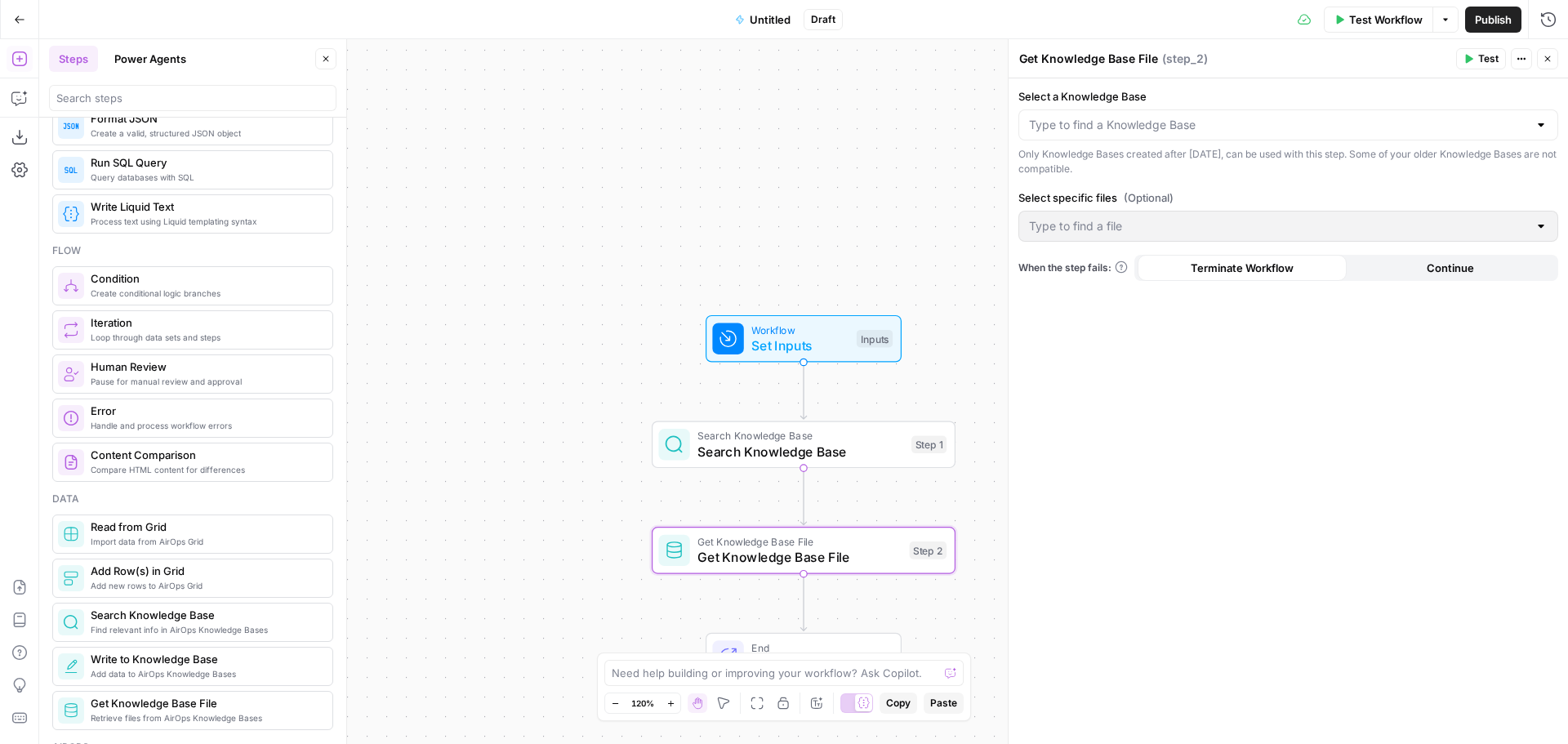
scroll to position [0, 0]
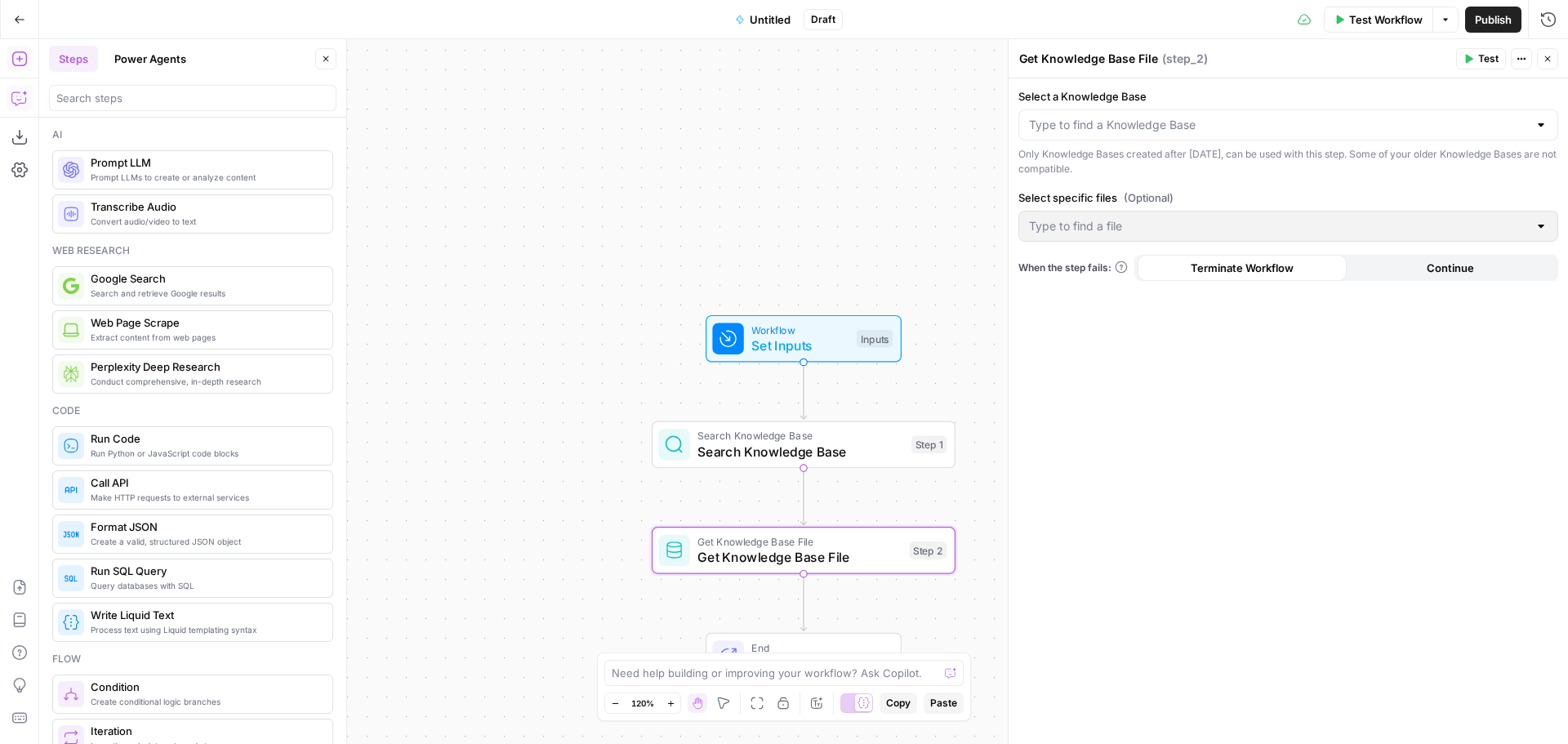
click at [14, 95] on icon "button" at bounding box center [19, 97] width 16 height 16
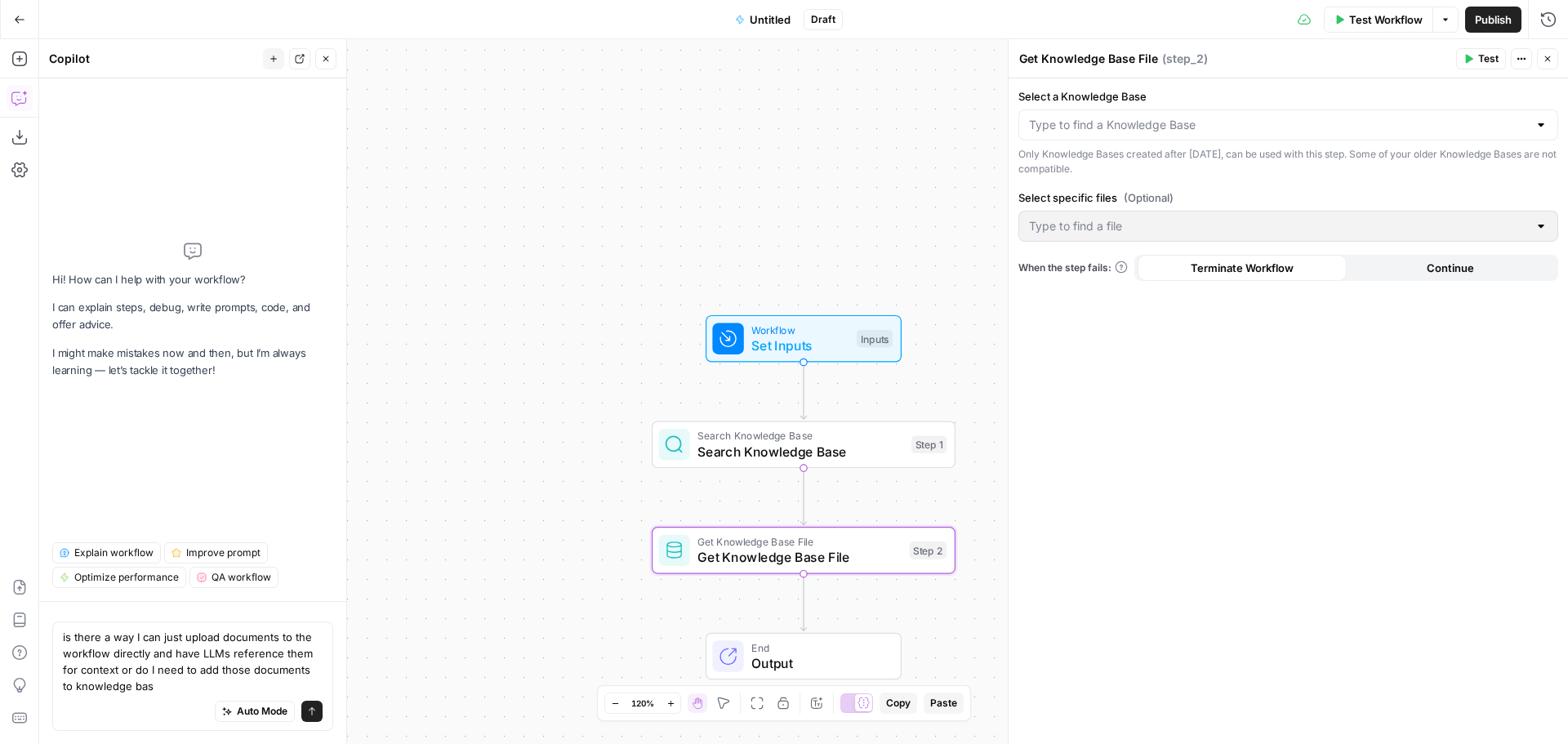
type textarea "is there a way I can just upload documents to the workflow directly and have LL…"
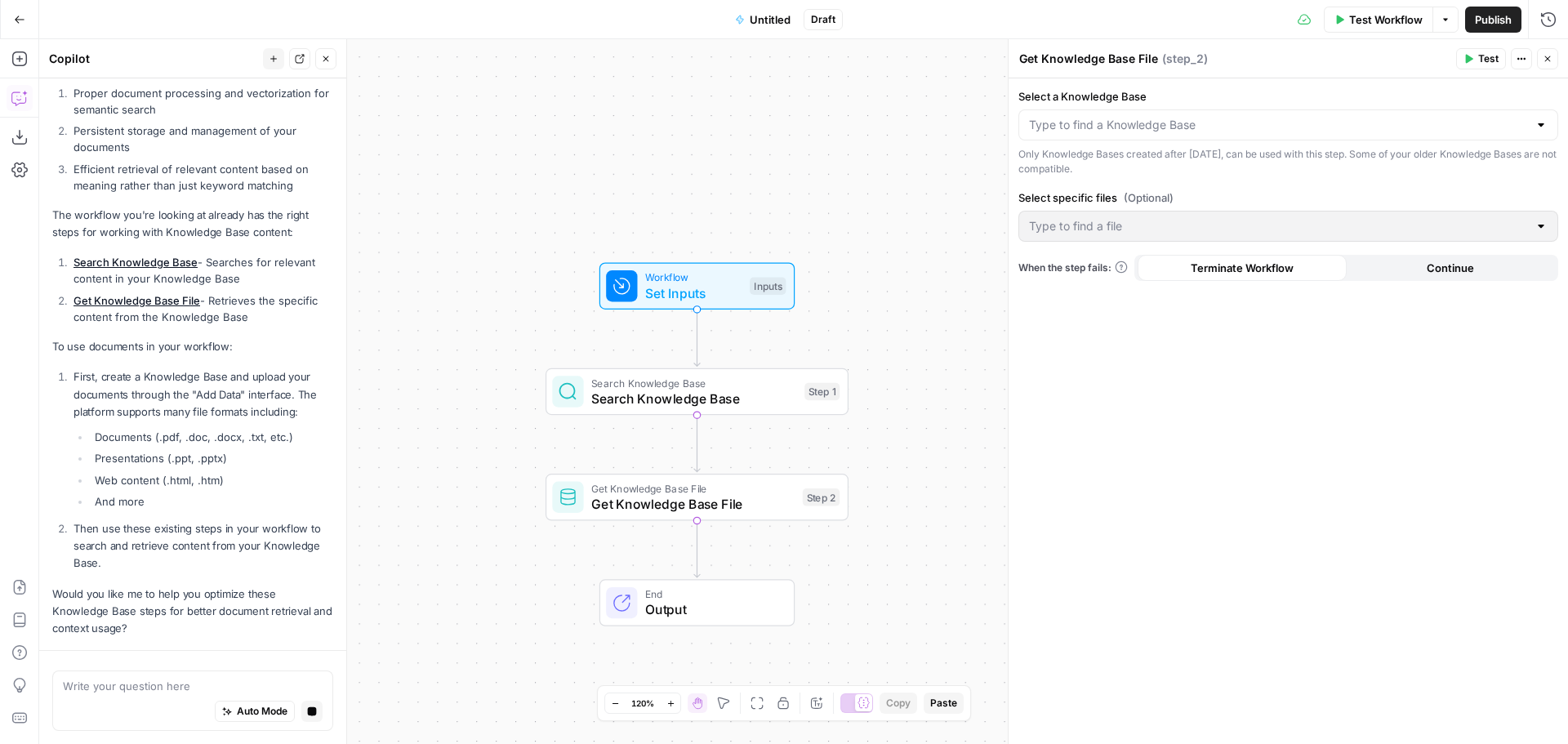
scroll to position [352, 0]
